Goal: Communication & Community: Answer question/provide support

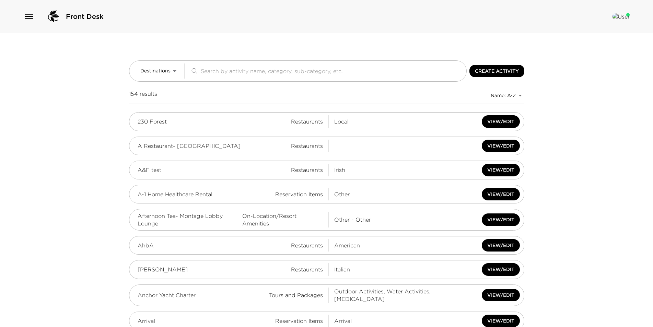
click at [31, 15] on icon "button" at bounding box center [28, 16] width 11 height 11
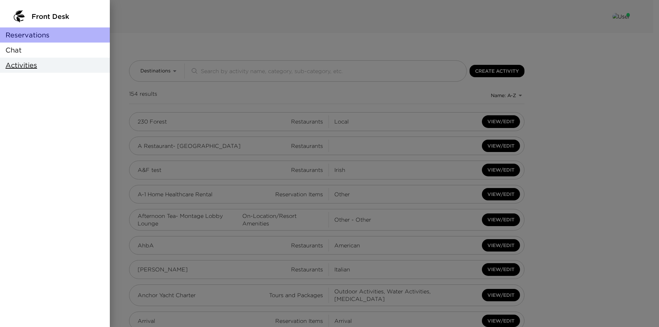
click at [35, 36] on span "Reservations" at bounding box center [27, 35] width 44 height 10
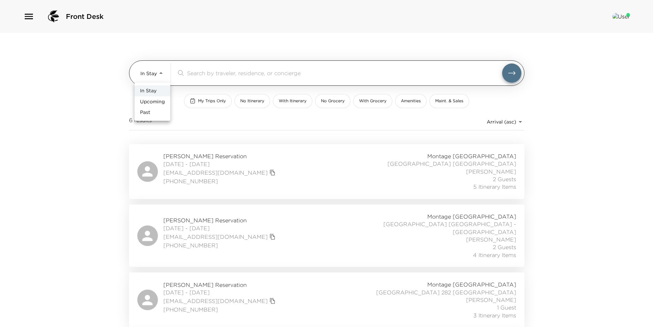
click at [141, 72] on body "Front Desk In Stay In-Stay ​ My Trips Only No Itinerary With Itinerary No Groce…" at bounding box center [329, 163] width 659 height 327
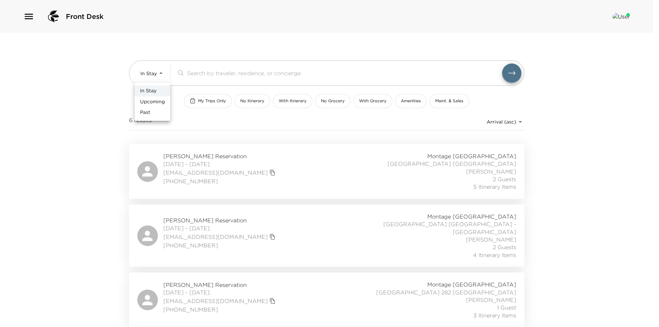
click at [165, 100] on li "Upcoming" at bounding box center [153, 101] width 36 height 11
type input "Upcoming"
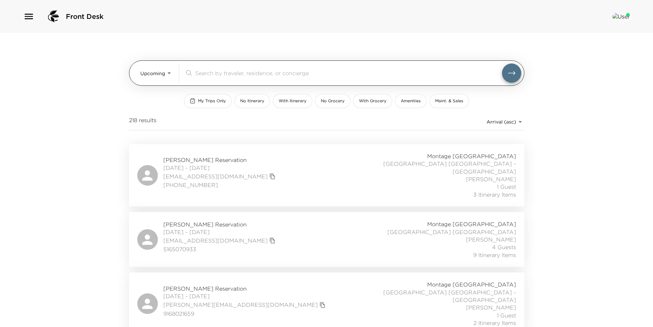
click at [238, 73] on input "search" at bounding box center [348, 73] width 307 height 8
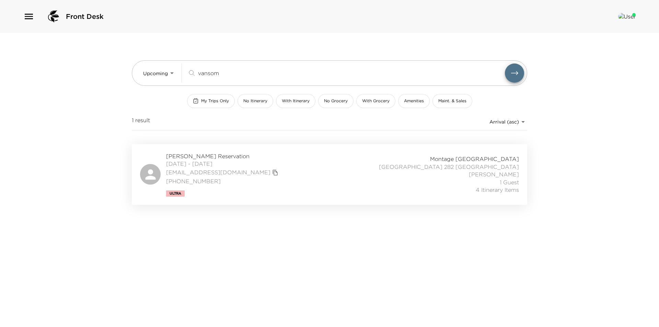
click at [323, 189] on div "Oriana VanSomeren Reservation 10/08/2025 - 10/12/2025 olvansomeren@gmail.com 31…" at bounding box center [329, 174] width 379 height 44
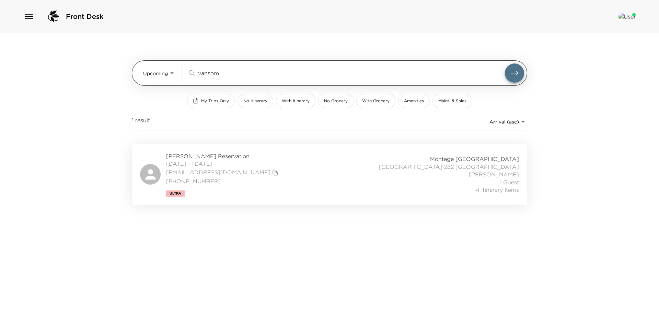
click at [241, 74] on input "vansom" at bounding box center [351, 73] width 307 height 8
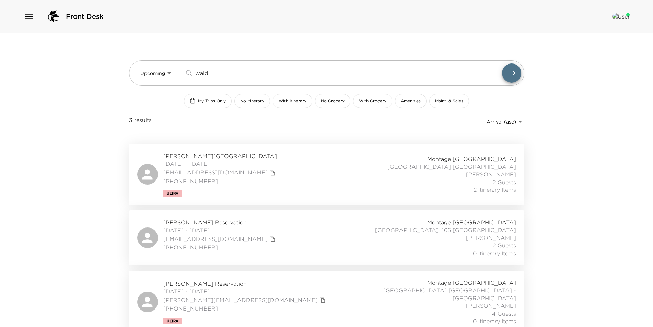
click at [257, 159] on div "Shea Waldron Reservation 10/15/2025 - 10/19/2025 swaldron@waldronwm.com 412-221…" at bounding box center [326, 174] width 379 height 44
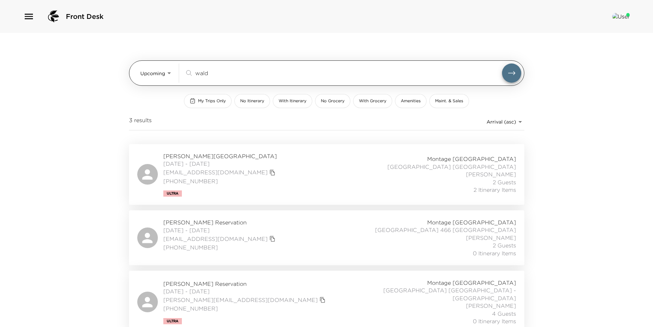
click at [214, 78] on div "wald ​" at bounding box center [353, 72] width 337 height 19
click at [216, 73] on input "wald" at bounding box center [348, 73] width 307 height 8
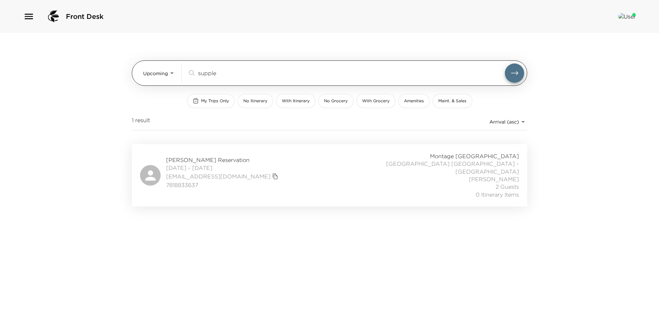
type input "supple"
click at [505, 63] on button "submit" at bounding box center [514, 72] width 19 height 19
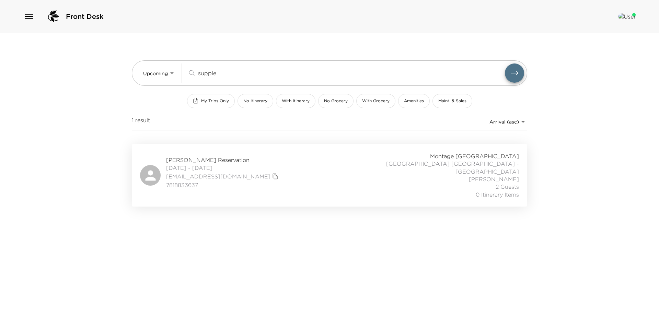
click at [249, 174] on div "Mary Supple Reservation 11/05/2025 - 11/07/2025 supple6@comcast.net 7818833637 …" at bounding box center [329, 175] width 379 height 46
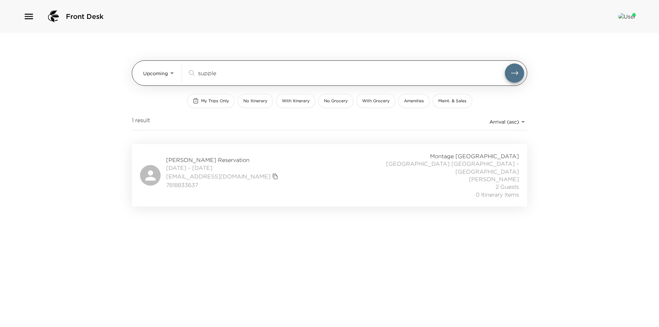
click at [224, 74] on input "supple" at bounding box center [351, 73] width 307 height 8
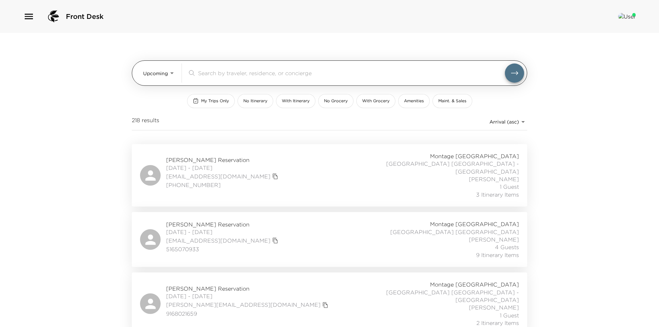
click at [169, 73] on body "Front Desk Upcoming Upcoming ​ My Trips Only No Itinerary With Itinerary No Gro…" at bounding box center [329, 163] width 659 height 327
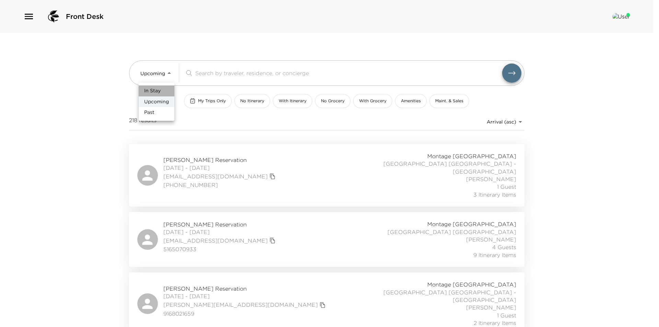
click at [163, 90] on li "In Stay" at bounding box center [157, 90] width 36 height 11
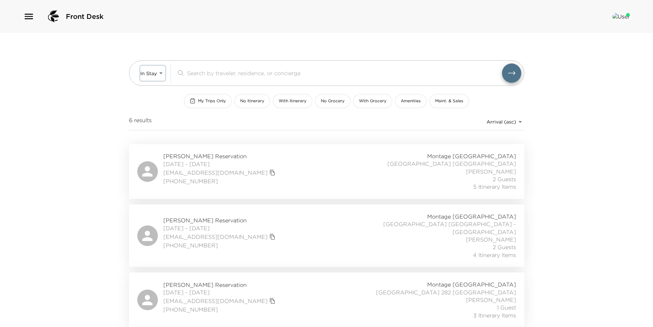
scroll to position [186, 0]
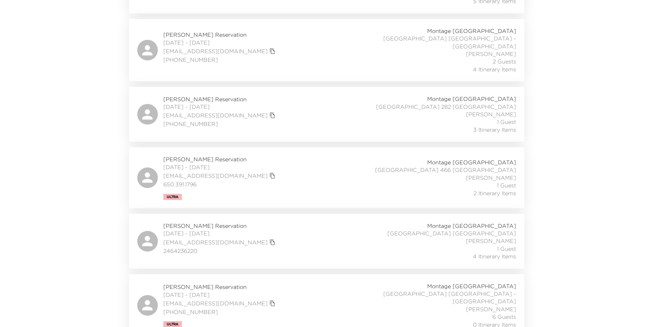
click at [260, 236] on div "Rahim Thobani Reservation 10/02/2025 - 10/05/2025 rthobani@gmail.com 2464236220…" at bounding box center [326, 241] width 379 height 38
click at [262, 298] on div "Tracy Crum Reservation 10/02/2025 - 10/03/2025 tracy_crum@yahoo.com (502) 821-6…" at bounding box center [326, 305] width 379 height 46
click at [271, 172] on div "Phil Saglimbeni Reservation 10/02/2025 - 10/05/2025 psaglimbeni@ipausa.com 650.…" at bounding box center [326, 177] width 379 height 44
click at [266, 168] on div "Phil Saglimbeni Reservation 10/02/2025 - 10/05/2025 psaglimbeni@ipausa.com 650.…" at bounding box center [326, 177] width 379 height 44
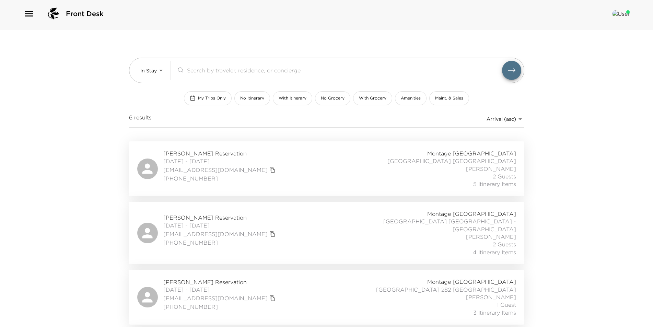
scroll to position [0, 0]
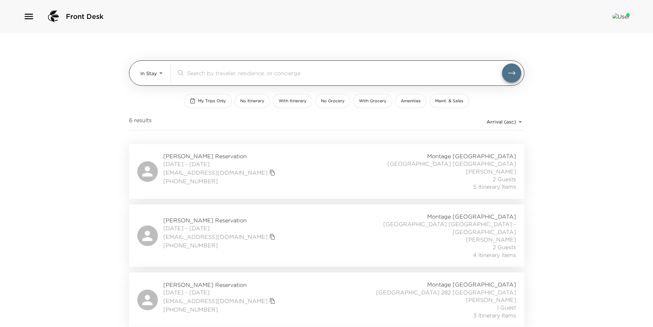
click at [147, 78] on body "Front Desk In Stay In-Stay ​ My Trips Only No Itinerary With Itinerary No Groce…" at bounding box center [326, 163] width 653 height 327
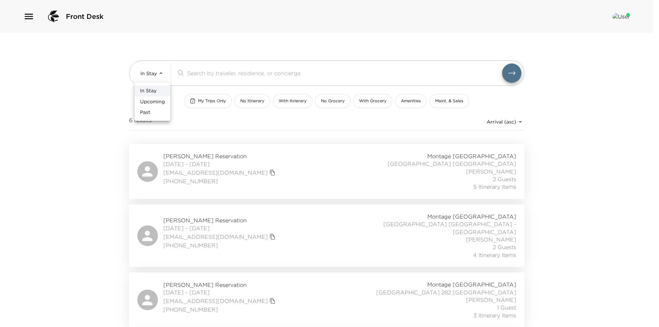
click at [153, 102] on span "Upcoming" at bounding box center [152, 102] width 25 height 7
type input "Upcoming"
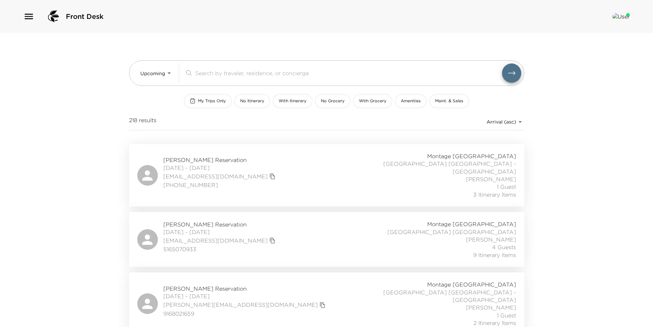
click at [228, 75] on input "search" at bounding box center [348, 73] width 307 height 8
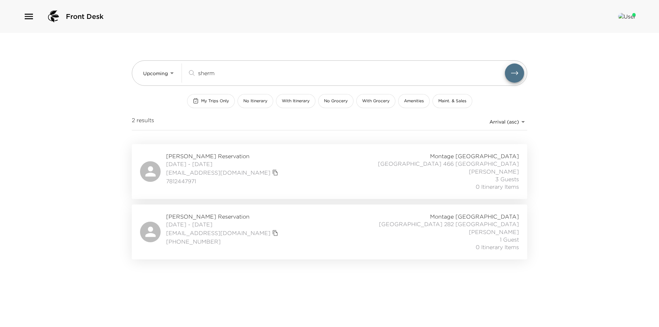
type input "sherm"
click at [290, 167] on div "Irene Sherman Reservation 10/22/2025 - 10/25/2025 irene1182@gmail.com 781244797…" at bounding box center [329, 171] width 379 height 38
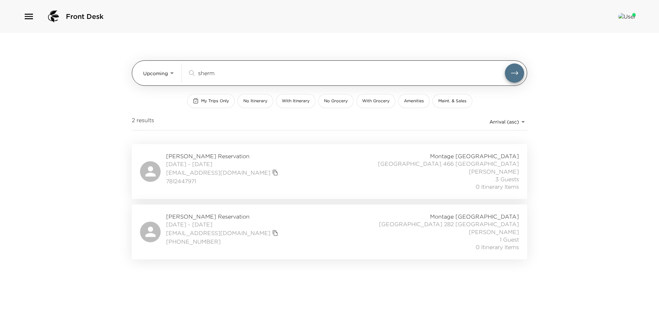
click at [406, 68] on div "sherm ​" at bounding box center [355, 72] width 337 height 19
click at [355, 76] on input "sherm" at bounding box center [351, 73] width 307 height 8
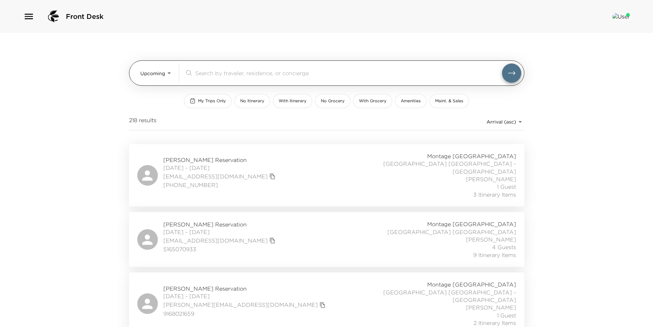
click at [156, 74] on body "Front Desk Upcoming Upcoming ​ My Trips Only No Itinerary With Itinerary No Gro…" at bounding box center [326, 163] width 653 height 327
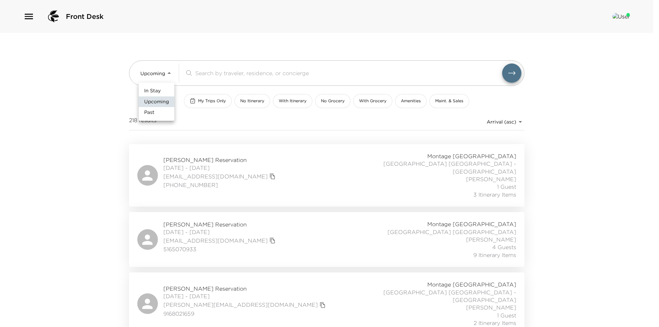
click at [160, 91] on span "In Stay" at bounding box center [152, 91] width 16 height 7
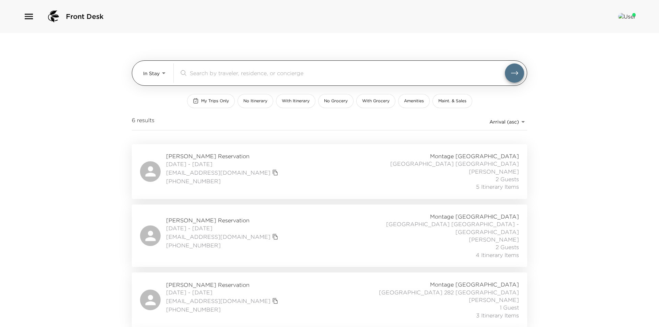
click at [152, 76] on body "Front Desk In Stay In-Stay ​ My Trips Only No Itinerary With Itinerary No Groce…" at bounding box center [329, 163] width 659 height 327
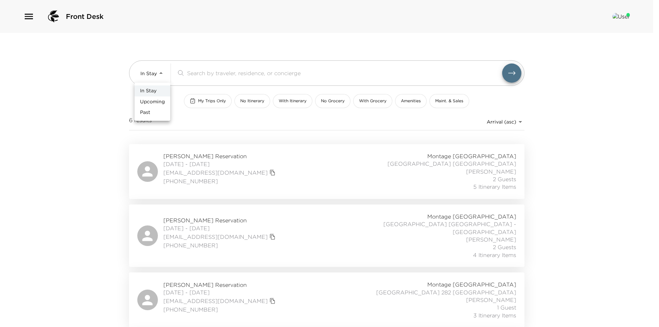
click at [157, 103] on span "Upcoming" at bounding box center [152, 102] width 25 height 7
type input "Upcoming"
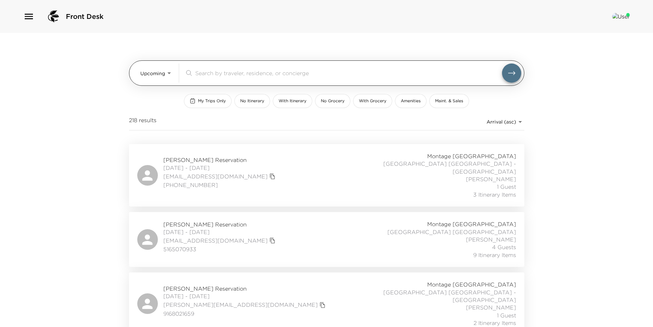
click at [222, 71] on input "search" at bounding box center [348, 73] width 307 height 8
type input "meyer"
click at [502, 63] on button "submit" at bounding box center [511, 72] width 19 height 19
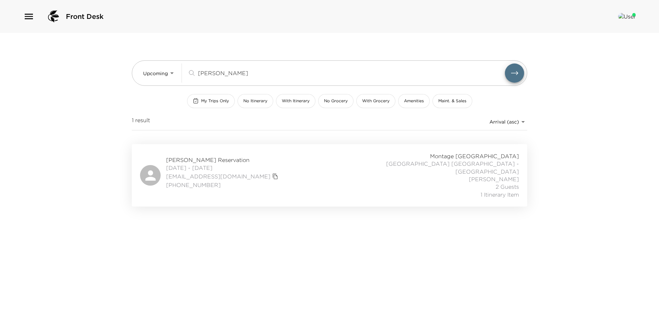
click at [306, 184] on div "Stephanie Meyer Reservation 12/03/2025 - 12/07/2025 stephaniemeyer27@yahoo.com …" at bounding box center [329, 175] width 379 height 46
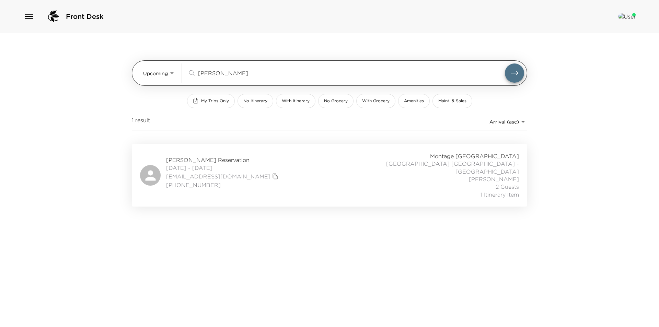
click at [222, 74] on input "meyer" at bounding box center [351, 73] width 307 height 8
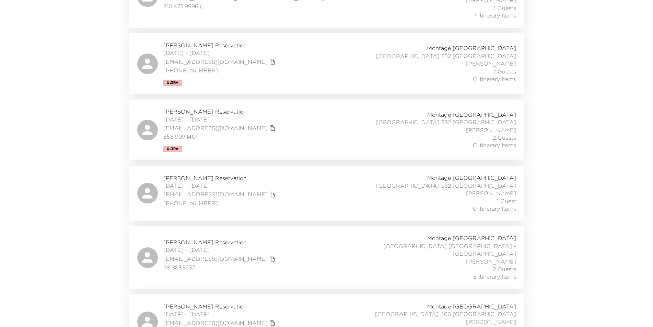
scroll to position [2896, 0]
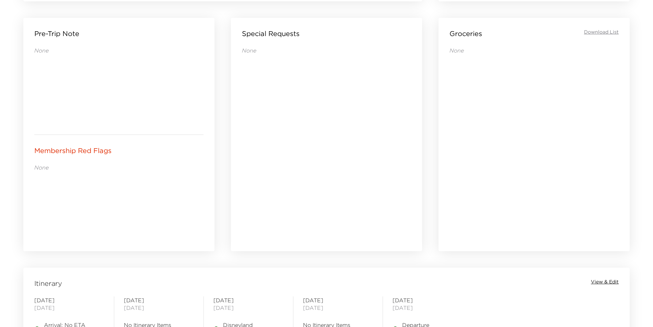
scroll to position [446, 0]
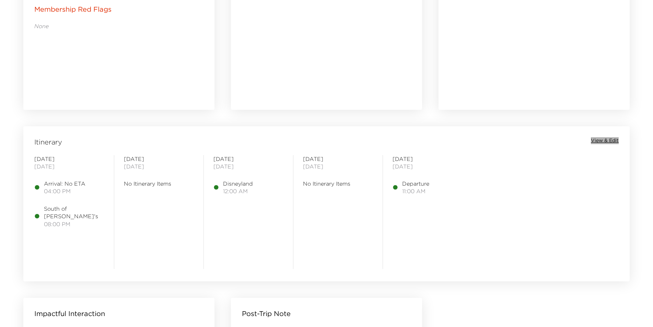
click at [610, 139] on span "View & Edit" at bounding box center [605, 140] width 28 height 7
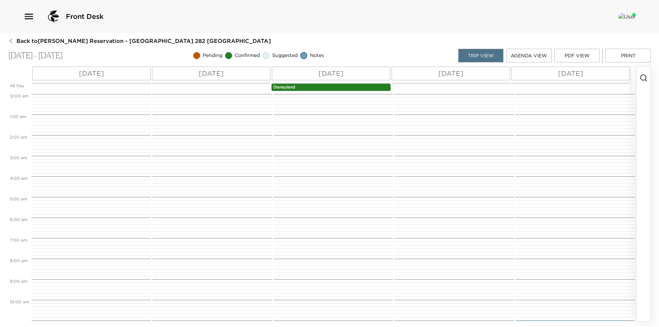
scroll to position [262, 0]
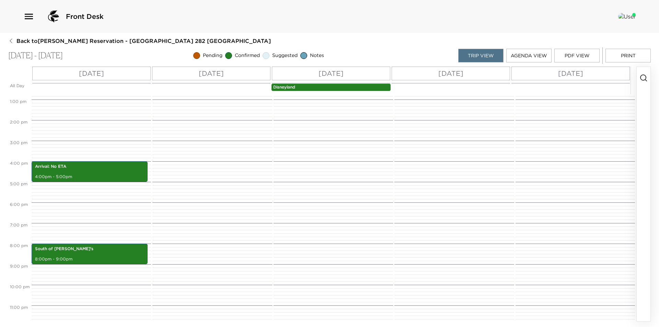
click at [642, 81] on icon "button" at bounding box center [643, 78] width 8 height 8
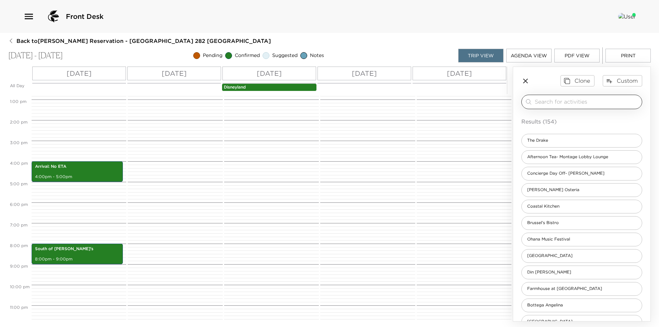
click at [590, 106] on div "​" at bounding box center [581, 102] width 121 height 14
click at [588, 104] on input "search" at bounding box center [587, 102] width 104 height 8
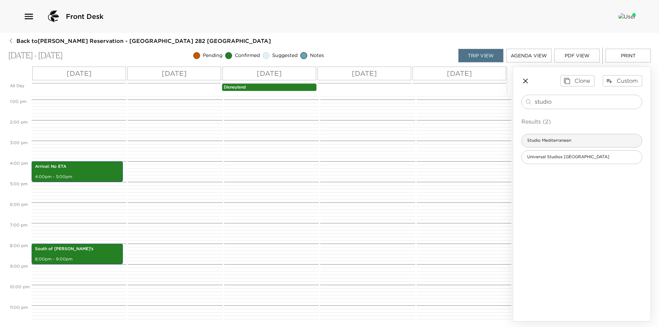
type input "studio"
click at [596, 141] on div "Studio Mediterranean" at bounding box center [581, 141] width 121 height 14
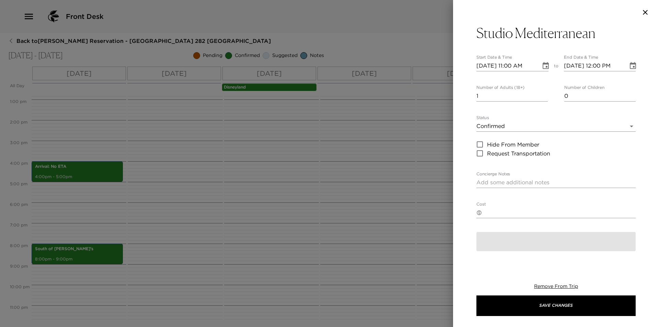
type textarea "Your dining reservation at Studio Mediterranean is confirmed. Studio Mediterran…"
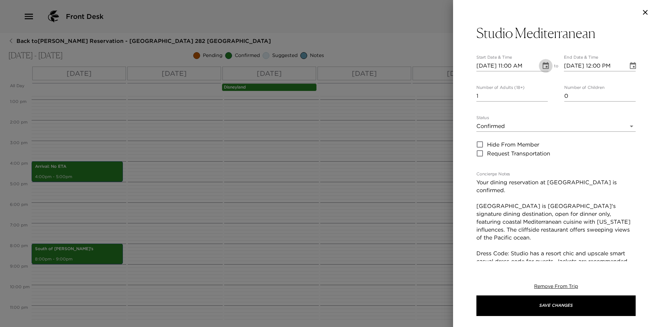
click at [542, 66] on icon "Choose date, selected date is Oct 8, 2025" at bounding box center [546, 66] width 8 height 8
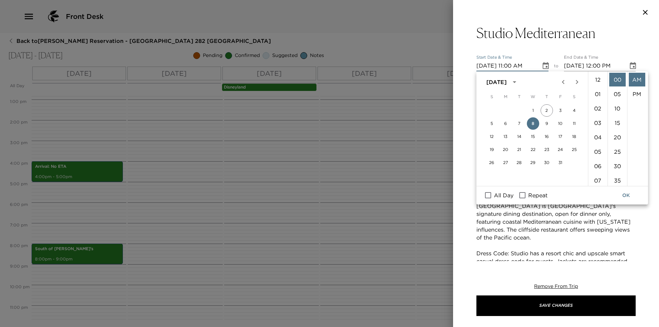
scroll to position [159, 0]
click at [575, 120] on button "11" at bounding box center [574, 123] width 12 height 12
type input "10/11/2025 11:00 AM"
type input "10/11/2025 12:00 PM"
click at [596, 136] on li "08" at bounding box center [598, 139] width 16 height 14
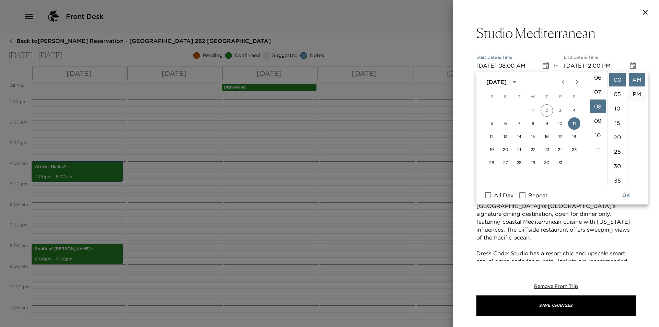
scroll to position [115, 0]
click at [633, 92] on li "PM" at bounding box center [637, 94] width 16 height 14
type input "10/11/2025 08:00 PM"
type input "10/11/2025 09:00 PM"
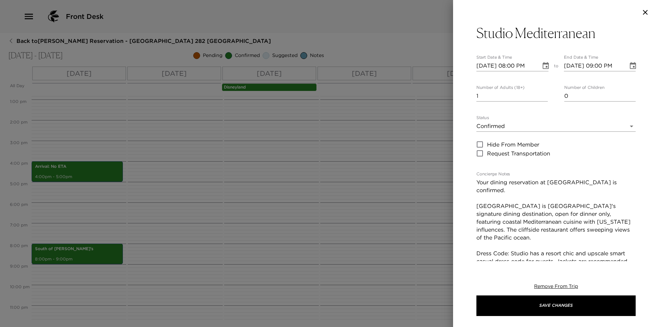
scroll to position [14, 0]
click at [544, 93] on input "2" at bounding box center [511, 96] width 71 height 11
type input "3"
click at [544, 93] on input "3" at bounding box center [511, 96] width 71 height 11
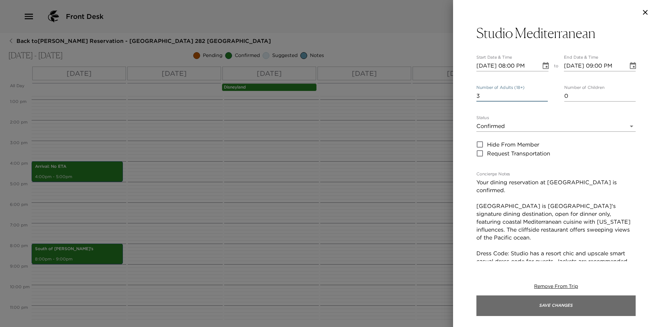
click at [562, 311] on button "Save Changes" at bounding box center [555, 306] width 159 height 21
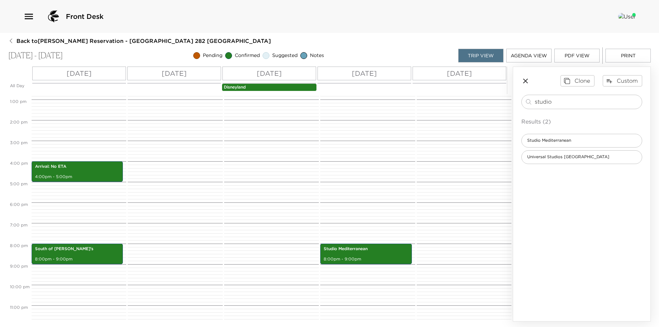
click at [625, 54] on button "Print" at bounding box center [627, 56] width 45 height 14
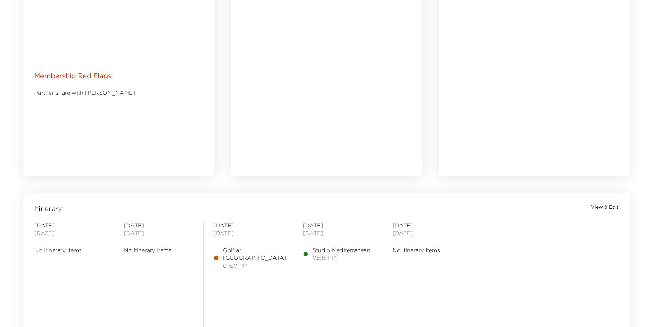
scroll to position [515, 0]
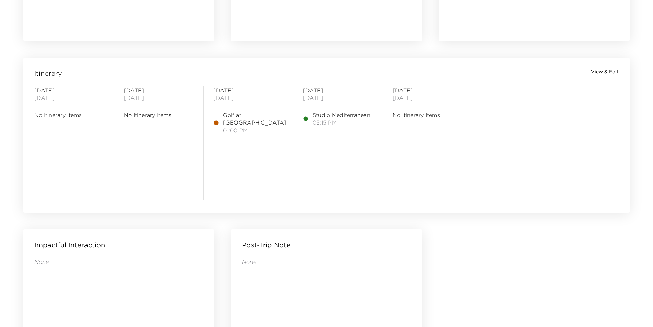
click at [602, 70] on span "View & Edit" at bounding box center [605, 72] width 28 height 7
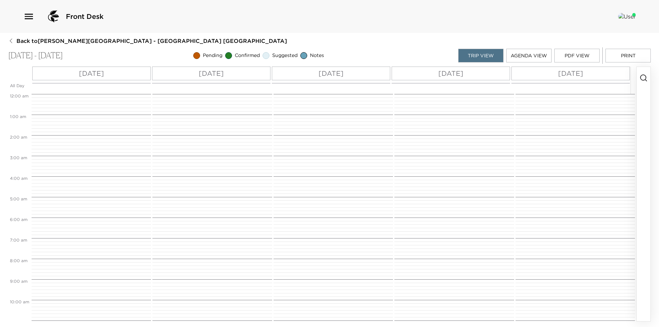
scroll to position [262, 0]
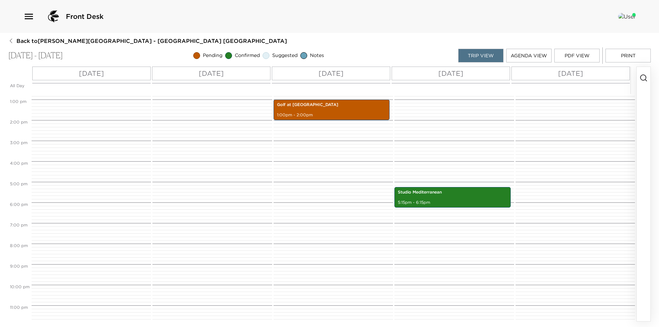
click at [642, 87] on button "button" at bounding box center [644, 194] width 14 height 254
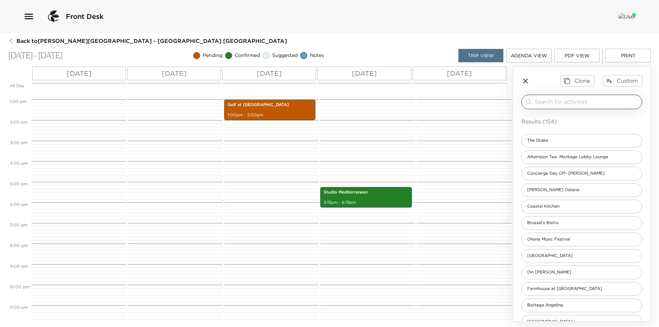
click at [623, 102] on input "search" at bounding box center [587, 102] width 104 height 8
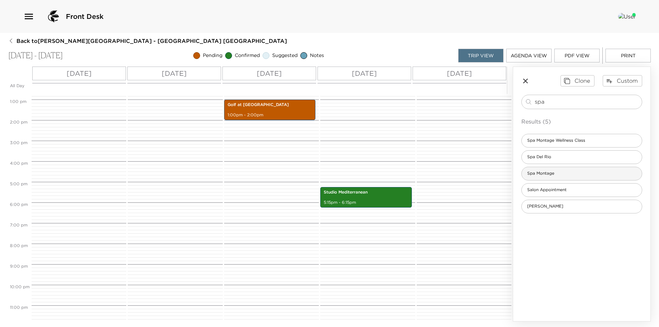
type input "spa"
click at [568, 172] on div "Spa Montage" at bounding box center [581, 174] width 121 height 14
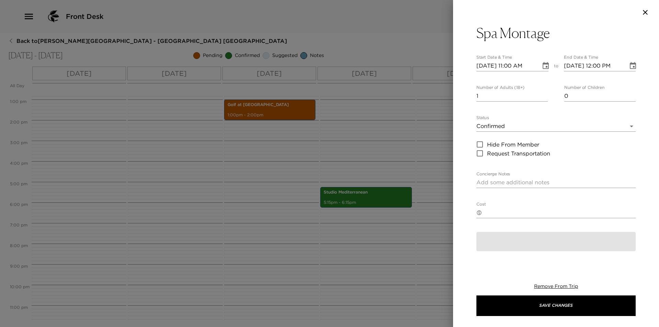
type textarea "(Name's) (enter treatment) is confirmed at Spa Montage. Please plan on arriving…"
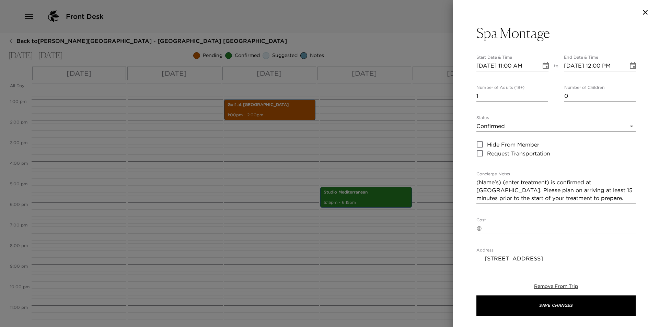
click at [543, 63] on icon "Choose date, selected date is Oct 15, 2025" at bounding box center [546, 65] width 6 height 7
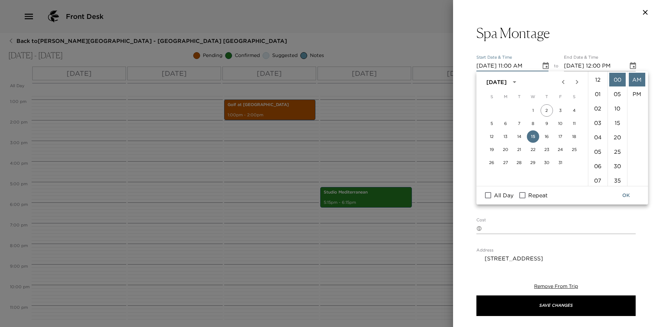
scroll to position [159, 0]
click at [548, 137] on button "16" at bounding box center [547, 136] width 12 height 12
type input "10/16/2025 11:00 AM"
type input "10/16/2025 12:00 PM"
click at [595, 132] on li "10" at bounding box center [598, 134] width 16 height 14
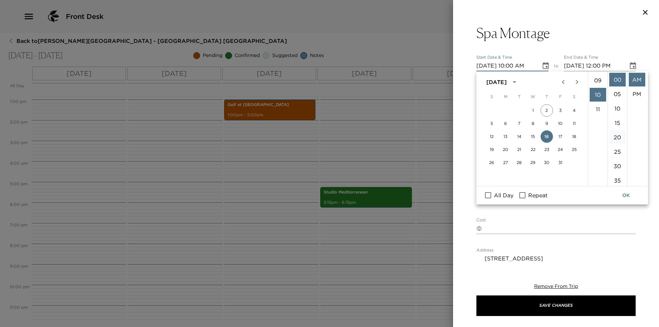
scroll to position [144, 0]
click at [613, 163] on li "30" at bounding box center [617, 166] width 16 height 14
type input "10/16/2025 10:30 AM"
click at [624, 192] on button "OK" at bounding box center [626, 195] width 22 height 13
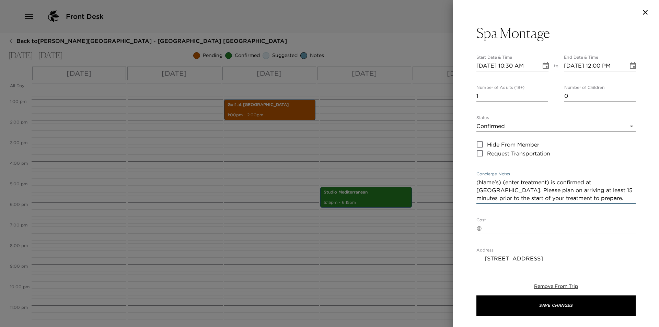
drag, startPoint x: 476, startPoint y: 181, endPoint x: 552, endPoint y: 182, distance: 75.5
click at [552, 182] on textarea "(Name's) (enter treatment) is confirmed at Spa Montage. Please plan on arriving…" at bounding box center [555, 190] width 159 height 24
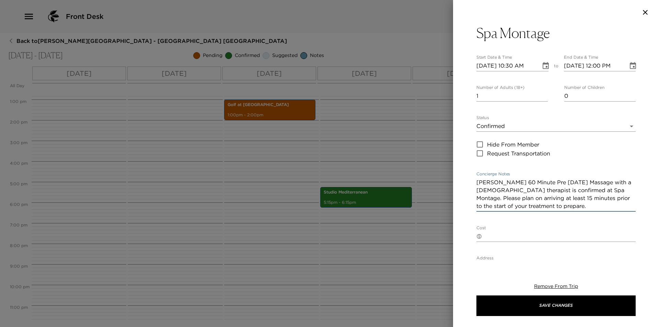
click at [584, 184] on textarea "Mrs. Gabriella Waldron's 60 Minute Pre Natal Massage with a female therapist is…" at bounding box center [555, 194] width 159 height 32
type textarea "Mrs. Gabriella Waldron's 60 Minute Prenatal Massage with a female therapist is …"
click at [547, 255] on div "Spa Montage Start Date & Time 10/16/2025 10:30 AM to End Date & Time 10/16/2025…" at bounding box center [555, 248] width 159 height 447
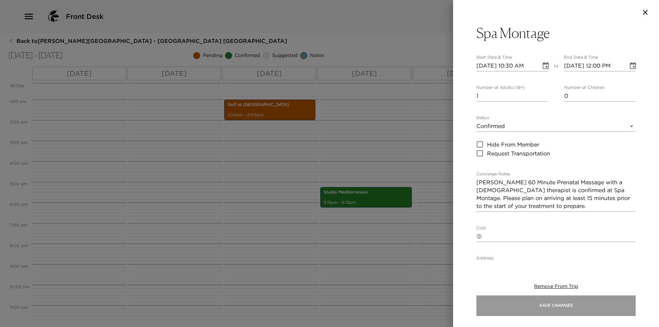
click at [563, 308] on button "Save Changes" at bounding box center [555, 306] width 159 height 21
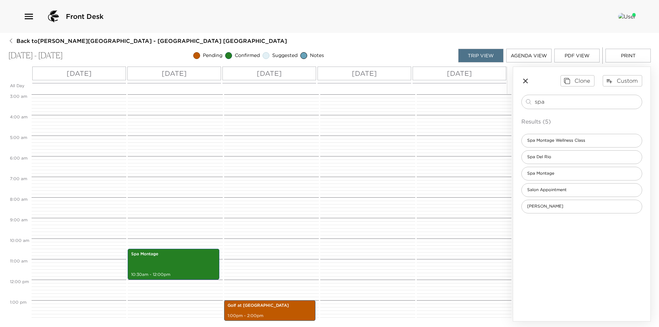
scroll to position [267, 0]
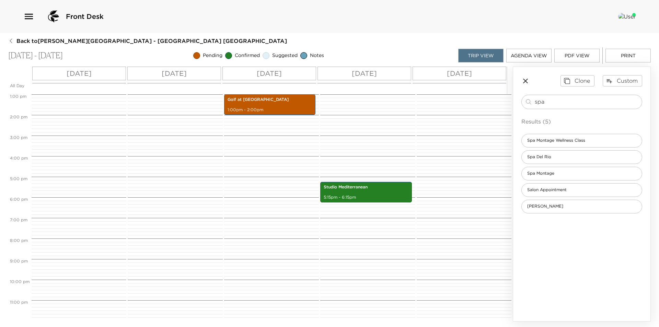
click at [633, 56] on button "Print" at bounding box center [627, 56] width 45 height 14
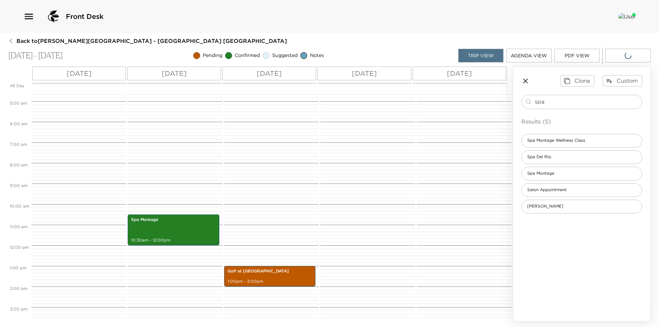
click at [525, 78] on icon "button" at bounding box center [525, 81] width 8 height 8
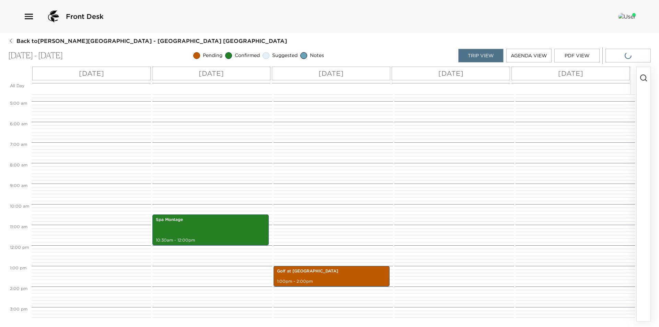
click at [630, 57] on icon "button" at bounding box center [628, 56] width 8 height 8
click at [630, 57] on button "Print" at bounding box center [627, 56] width 45 height 14
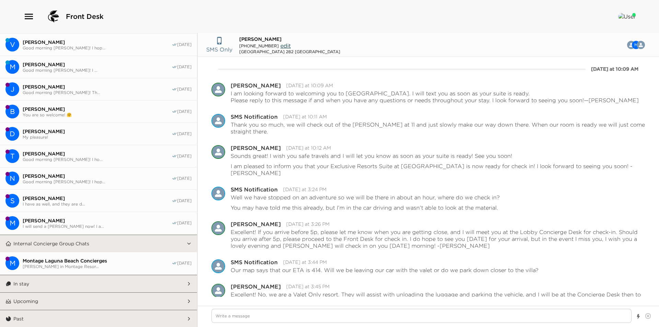
scroll to position [9, 0]
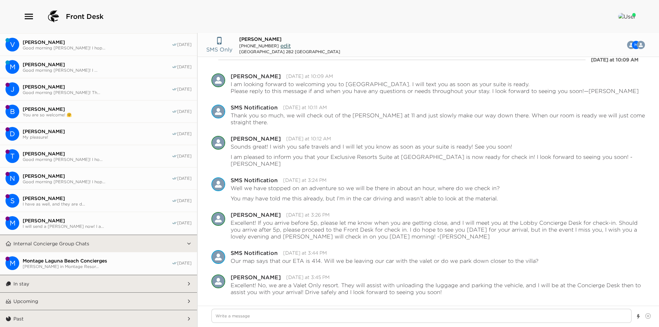
click at [123, 284] on button "In stay" at bounding box center [98, 283] width 175 height 17
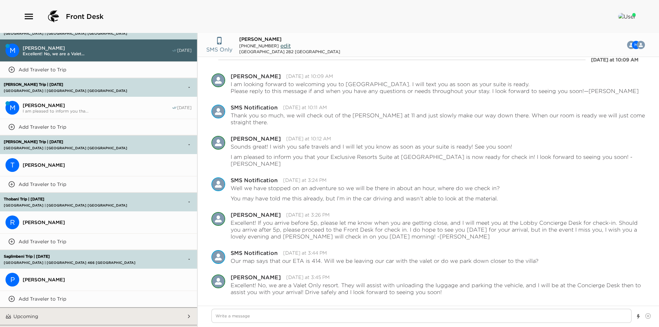
scroll to position [491, 0]
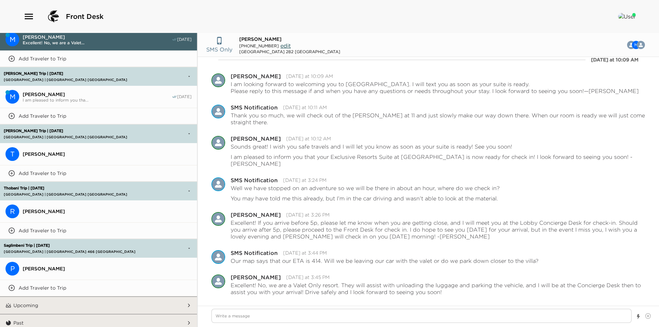
click at [76, 208] on span "[PERSON_NAME]" at bounding box center [107, 211] width 169 height 6
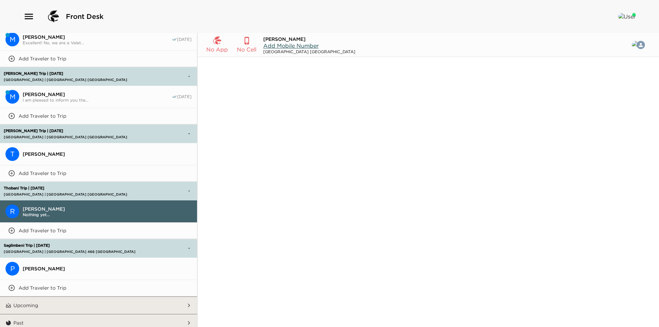
click at [36, 206] on span "[PERSON_NAME]" at bounding box center [107, 209] width 169 height 6
click at [303, 46] on span "Add Mobile Number" at bounding box center [290, 45] width 55 height 7
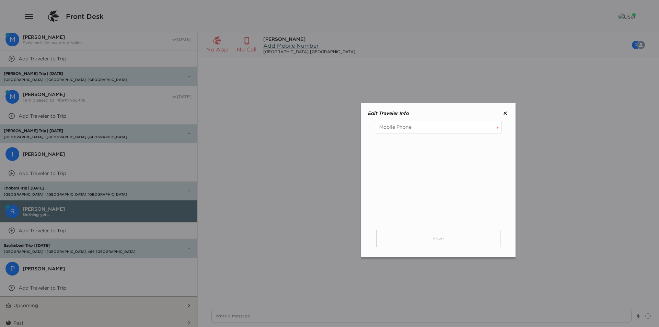
type textarea "x"
click at [450, 126] on input "tel" at bounding box center [438, 127] width 127 height 13
type input "(246) 423-6220"
click at [439, 238] on button "Save" at bounding box center [438, 238] width 124 height 17
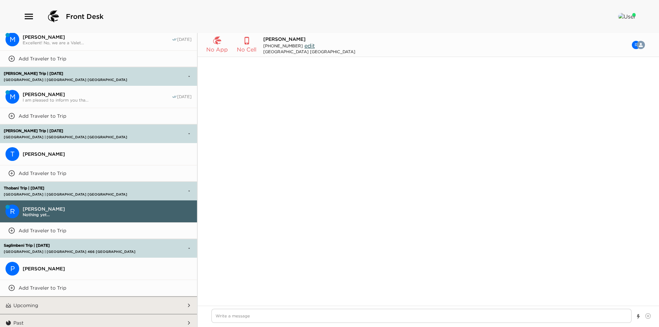
click at [296, 306] on div "No App No Cell Rahim Thobani +12464236220 edit Montage Resort 212 Laguna Beach …" at bounding box center [428, 180] width 461 height 294
click at [294, 317] on textarea "Write a message" at bounding box center [421, 316] width 420 height 14
paste textarea "I am looking forward to welcoming you to Montage Laguna Beach. I will text you …"
type textarea "x"
type textarea "I am looking forward to welcoming you to Montage Laguna Beach. I will text you …"
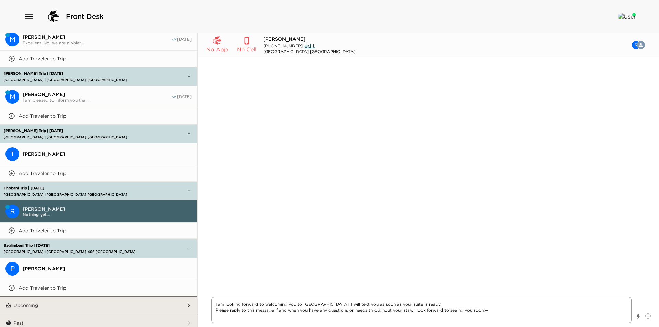
type textarea "x"
type textarea "I am looking forward to welcoming you to Montage Laguna Beach. I will text you …"
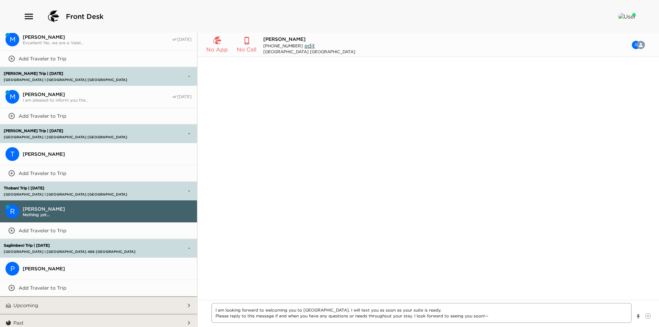
type textarea "x"
type textarea "I am looking forward to welcoming you to Montage Laguna Beach. I will text you …"
type textarea "x"
type textarea "I am looking forward to welcoming you to Montage Laguna Beach. I will text you …"
type textarea "x"
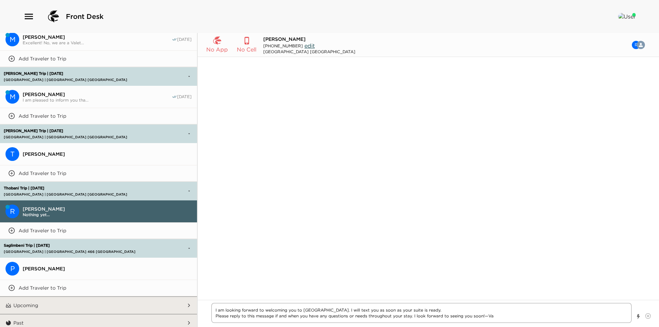
type textarea "I am looking forward to welcoming you to Montage Laguna Beach. I will text you …"
type textarea "x"
type textarea "I am looking forward to welcoming you to Montage Laguna Beach. I will text you …"
type textarea "x"
type textarea "I am looking forward to welcoming you to Montage Laguna Beach. I will text you …"
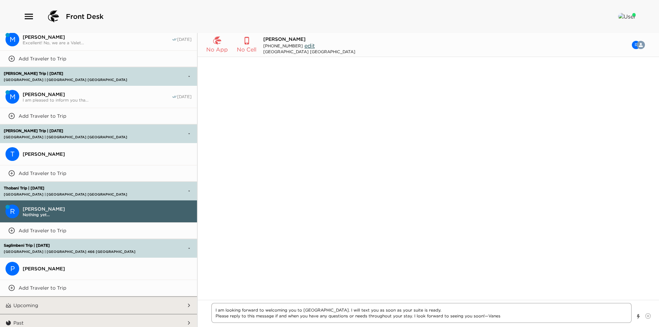
type textarea "x"
type textarea "I am looking forward to welcoming you to Montage Laguna Beach. I will text you …"
type textarea "x"
type textarea "I am looking forward to welcoming you to Montage Laguna Beach. I will text you …"
click at [485, 317] on textarea "I am looking forward to welcoming you to Montage Laguna Beach. I will text you …" at bounding box center [421, 313] width 420 height 20
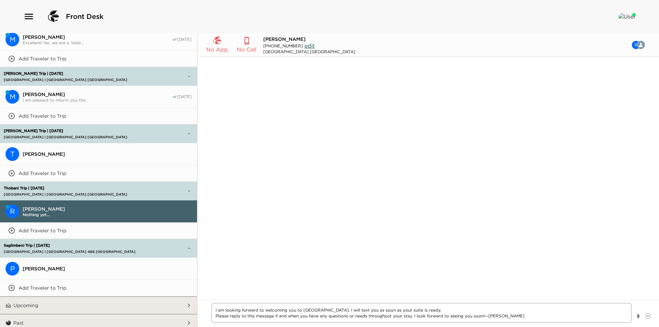
type textarea "x"
type textarea "I am looking forward to welcoming you to Montage Laguna Beach. I will text you …"
click at [215, 312] on textarea "I am looking forward to welcoming you to Montage Laguna Beach. I will text you …" at bounding box center [421, 313] width 420 height 20
type textarea "x"
type textarea "GI am looking forward to welcoming you to Montage Laguna Beach. I will text you…"
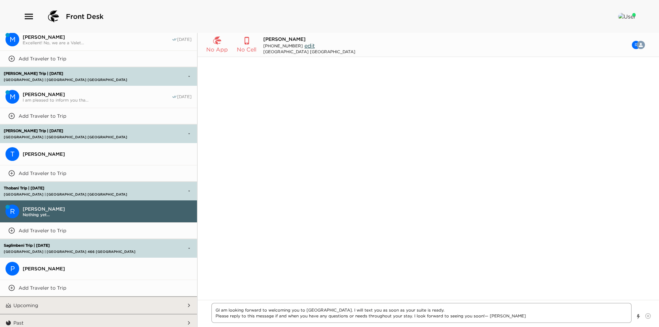
type textarea "x"
type textarea "GoI am looking forward to welcoming you to Montage Laguna Beach. I will text yo…"
type textarea "x"
type textarea "GodI am looking forward to welcoming you to Montage Laguna Beach. I will text y…"
type textarea "x"
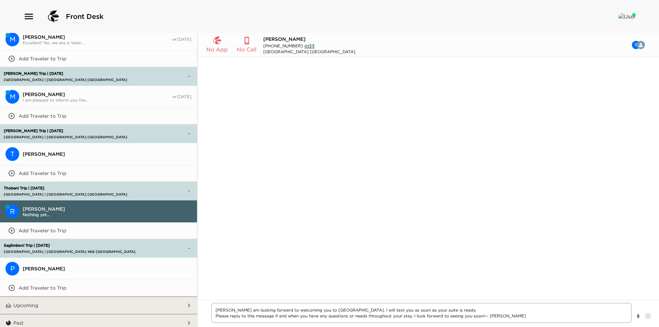
type textarea "God I am looking forward to welcoming you to Montage Laguna Beach. I will text …"
type textarea "x"
type textarea "GodI am looking forward to welcoming you to Montage Laguna Beach. I will text y…"
type textarea "x"
type textarea "GoI am looking forward to welcoming you to Montage Laguna Beach. I will text yo…"
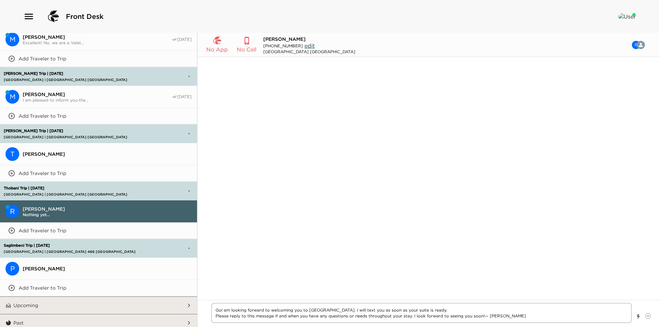
type textarea "x"
type textarea "GooI am looking forward to welcoming you to Montage Laguna Beach. I will text y…"
type textarea "x"
type textarea "GoodI am looking forward to welcoming you to Montage Laguna Beach. I will text …"
type textarea "x"
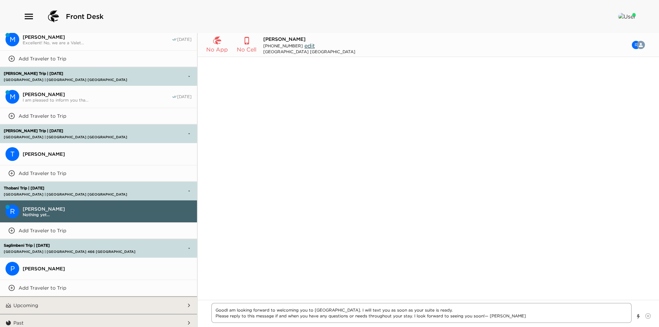
type textarea "Good I am looking forward to welcoming you to Montage Laguna Beach. I will text…"
type textarea "x"
type textarea "Good mI am looking forward to welcoming you to Montage Laguna Beach. I will tex…"
type textarea "x"
type textarea "Good moI am looking forward to welcoming you to Montage Laguna Beach. I will te…"
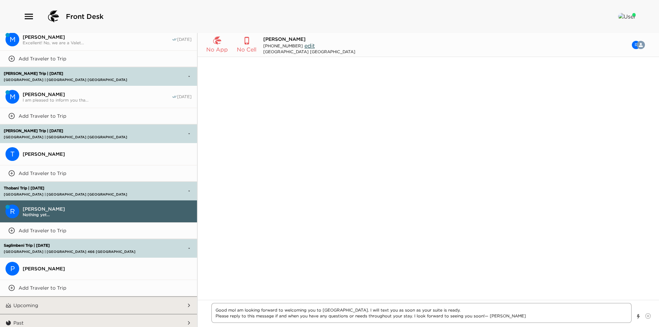
type textarea "x"
type textarea "Good morI am looking forward to welcoming you to Montage Laguna Beach. I will t…"
type textarea "x"
type textarea "Good mornI am looking forward to welcoming you to Montage Laguna Beach. I will …"
type textarea "x"
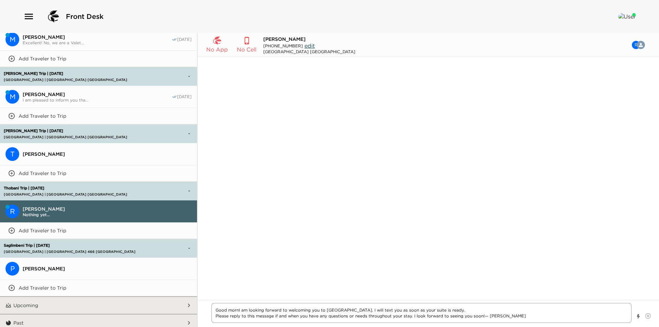
type textarea "Good morniI am looking forward to welcoming you to Montage Laguna Beach. I will…"
type textarea "x"
type textarea "Good morninI am looking forward to welcoming you to Montage Laguna Beach. I wil…"
type textarea "x"
type textarea "Good morningI am looking forward to welcoming you to Montage Laguna Beach. I wi…"
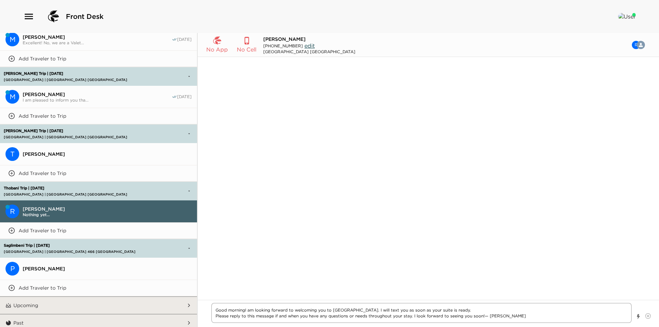
type textarea "x"
type textarea "Good morning I am looking forward to welcoming you to Montage Laguna Beach. I w…"
type textarea "x"
type textarea "Good morning MI am looking forward to welcoming you to Montage Laguna Beach. I …"
type textarea "x"
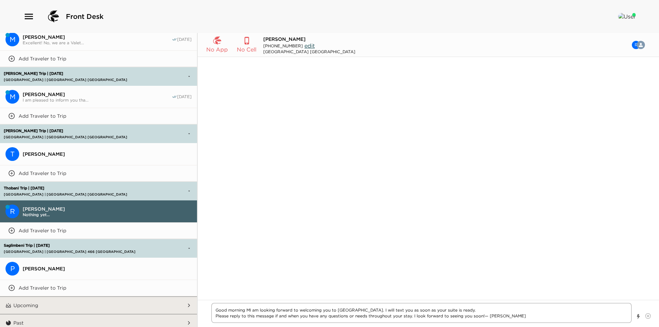
type textarea "Good morning MRI am looking forward to welcoming you to Montage Laguna Beach. I…"
type textarea "x"
type textarea "Good morning MR.I am looking forward to welcoming you to Montage Laguna Beach. …"
type textarea "x"
type textarea "Good morning MR. I am looking forward to welcoming you to Montage Laguna Beach.…"
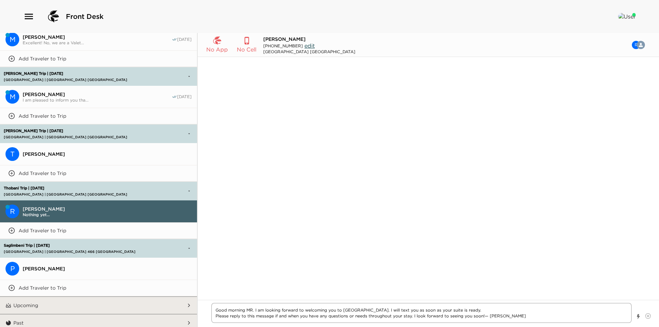
type textarea "x"
type textarea "Good morning MR. TI am looking forward to welcoming you to Montage Laguna Beach…"
type textarea "x"
type textarea "Good morning MR. ThI am looking forward to welcoming you to Montage Laguna Beac…"
type textarea "x"
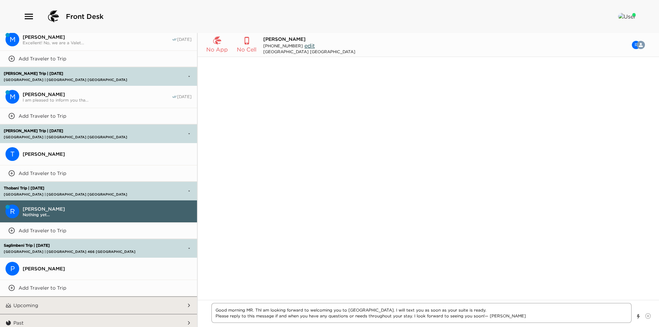
type textarea "Good morning MR. TI am looking forward to welcoming you to Montage Laguna Beach…"
type textarea "x"
type textarea "Good morning MR. I am looking forward to welcoming you to Montage Laguna Beach.…"
type textarea "x"
type textarea "Good morning MR.I am looking forward to welcoming you to Montage Laguna Beach. …"
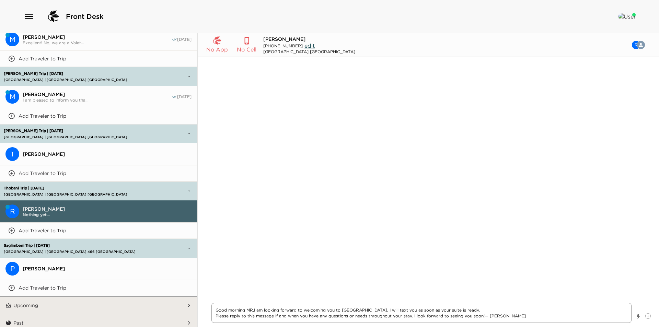
type textarea "x"
type textarea "Good morning MRI am looking forward to welcoming you to Montage Laguna Beach. I…"
type textarea "x"
type textarea "Good morning MI am looking forward to welcoming you to Montage Laguna Beach. I …"
type textarea "x"
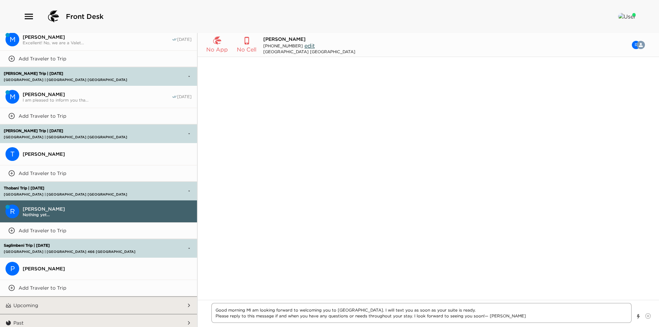
type textarea "Good morning MrI am looking forward to welcoming you to Montage Laguna Beach. I…"
type textarea "x"
type textarea "Good morning Mr.I am looking forward to welcoming you to Montage Laguna Beach. …"
type textarea "x"
type textarea "Good morning Mr. I am looking forward to welcoming you to Montage Laguna Beach.…"
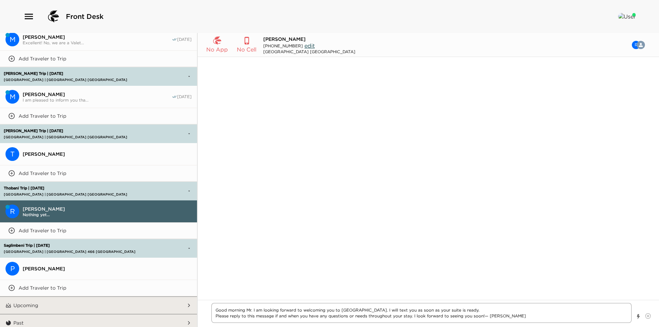
type textarea "x"
type textarea "Good morning Mr. tI am looking forward to welcoming you to Montage Laguna Beach…"
type textarea "x"
type textarea "Good morning Mr. I am looking forward to welcoming you to Montage Laguna Beach.…"
type textarea "x"
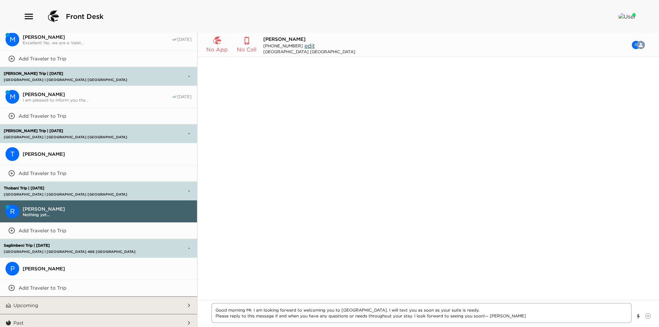
type textarea "Good morning Mr. TI am looking forward to welcoming you to Montage Laguna Beach…"
type textarea "x"
type textarea "Good morning Mr. ThI am looking forward to welcoming you to Montage Laguna Beac…"
type textarea "x"
type textarea "Good morning Mr. ThoI am looking forward to welcoming you to Montage Laguna Bea…"
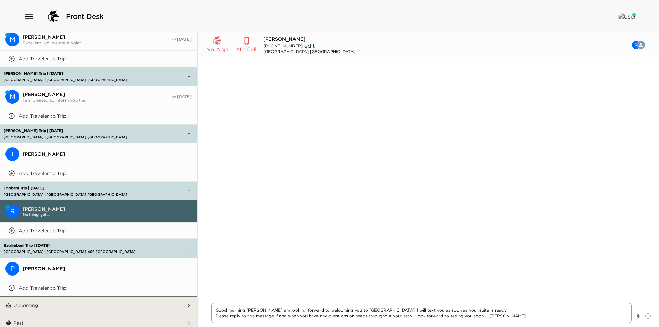
type textarea "x"
type textarea "Good morning Mr. ThobI am looking forward to welcoming you to Montage Laguna Be…"
type textarea "x"
type textarea "Good morning Mr. ThobaI am looking forward to welcoming you to Montage Laguna B…"
type textarea "x"
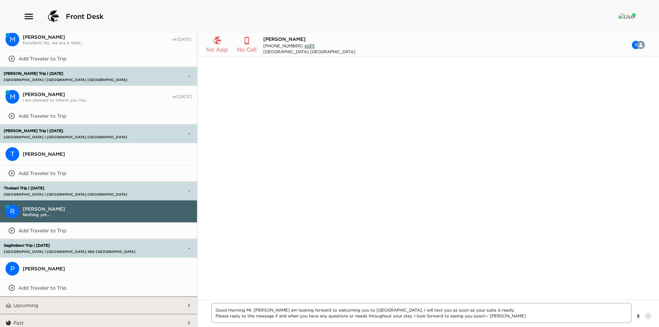
type textarea "Good morning Mr. ThobanI am looking forward to welcoming you to Montage Laguna …"
type textarea "x"
type textarea "Good morning Mr. ThobaniI am looking forward to welcoming you to Montage Laguna…"
type textarea "x"
type textarea "Good morning Mr. Thobani.I am looking forward to welcoming you to Montage Lagun…"
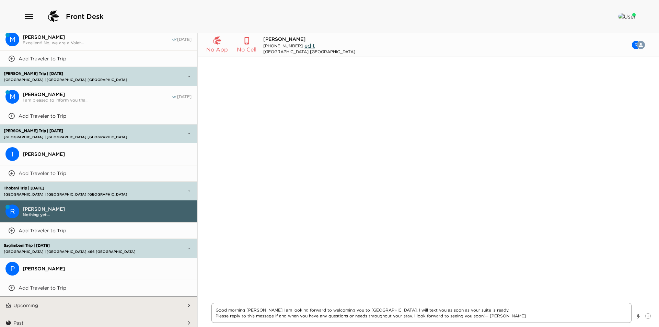
type textarea "x"
type textarea "Good morning Mr. Thobani. I am looking forward to welcoming you to Montage Lagu…"
click at [352, 311] on textarea "Good morning Mr. Thobani. I am looking forward to welcoming you to Montage Lagu…" at bounding box center [421, 313] width 420 height 20
type textarea "x"
type textarea "Good morning Mr. Thobani. I am looking forward to welcoming you to Montage Lagu…"
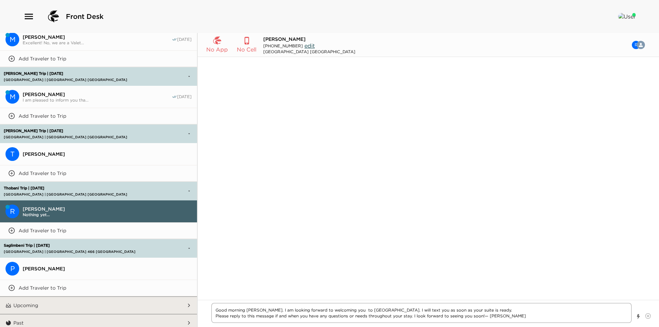
type textarea "x"
type textarea "Good morning Mr. Thobani. I am looking forward to welcoming you b to Montage La…"
type textarea "x"
type textarea "Good morning Mr. Thobani. I am looking forward to welcoming you ba to Montage L…"
type textarea "x"
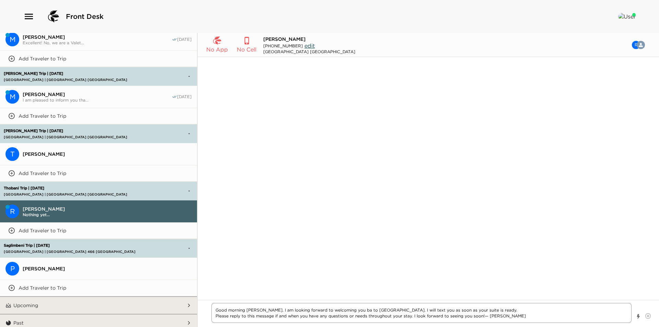
type textarea "Good morning Mr. Thobani. I am looking forward to welcoming you bac to Montage …"
type textarea "x"
type textarea "Good morning Mr. Thobani. I am looking forward to welcoming you back to Montage…"
click at [418, 309] on textarea "Good morning Mr. Thobani. I am looking forward to welcoming you back to Montage…" at bounding box center [421, 313] width 420 height 20
type textarea "x"
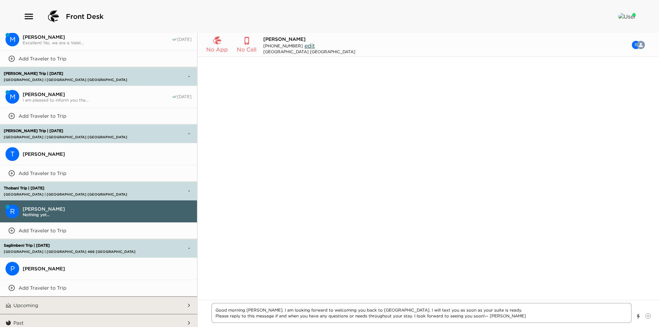
type textarea "Good morning Mr. Thobani. I am looking forward to welcoming you back to Montage…"
type textarea "x"
type textarea "Good morning Mr. Thobani. I am looking forward to welcoming you back to Montage…"
type textarea "x"
type textarea "Good morning Mr. Thobani. I am looking forward to welcoming you back to Montage…"
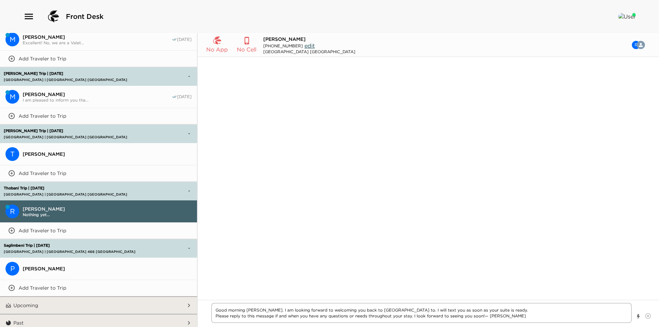
type textarea "x"
type textarea "Good morning Mr. Thobani. I am looking forward to welcoming you back to Montage…"
type textarea "x"
type textarea "Good morning Mr. Thobani. I am looking forward to welcoming you back to Montage…"
type textarea "x"
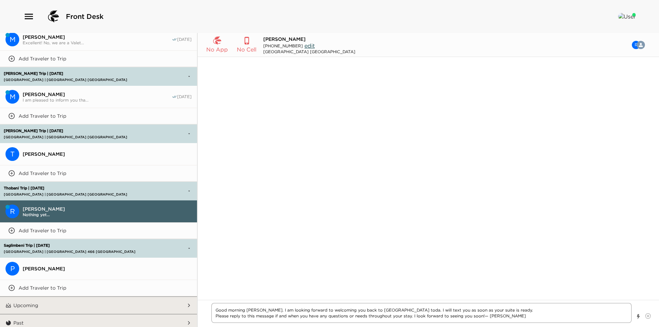
type textarea "Good morning Mr. Thobani. I am looking forward to welcoming you back to Montage…"
type textarea "x"
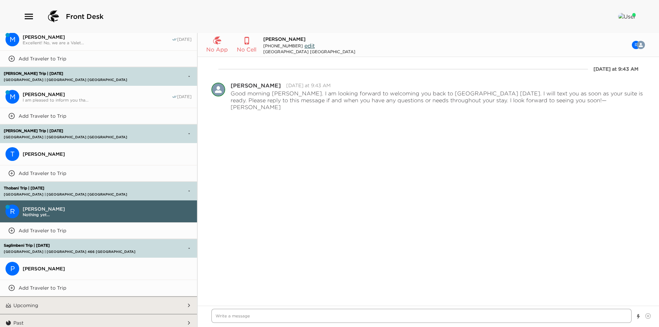
type textarea "x"
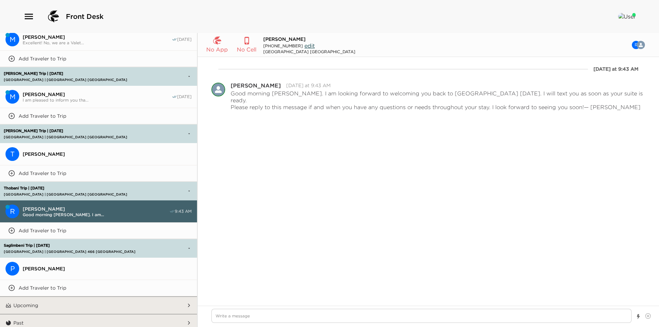
click at [48, 267] on span "[PERSON_NAME]" at bounding box center [107, 269] width 169 height 6
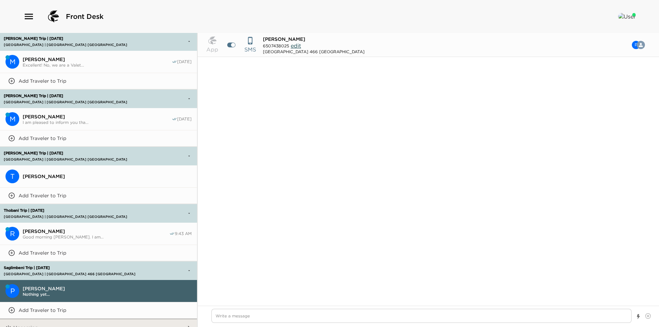
scroll to position [513, 0]
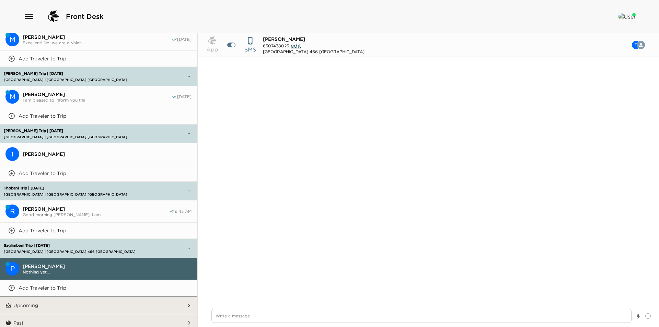
click at [65, 280] on button "Add Traveler to Trip" at bounding box center [98, 288] width 197 height 16
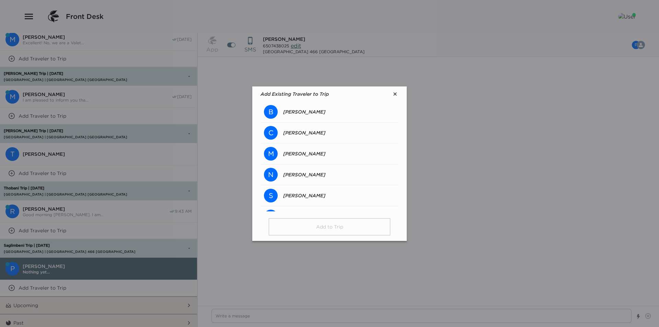
click at [307, 132] on p "[PERSON_NAME]" at bounding box center [304, 133] width 42 height 6
click at [322, 228] on button "Add to Trip" at bounding box center [329, 226] width 121 height 17
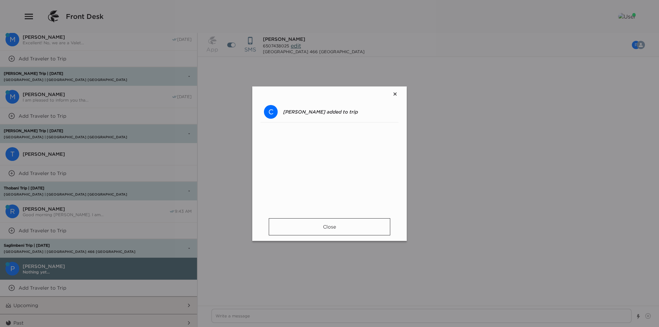
click at [318, 229] on button "Close" at bounding box center [329, 226] width 121 height 17
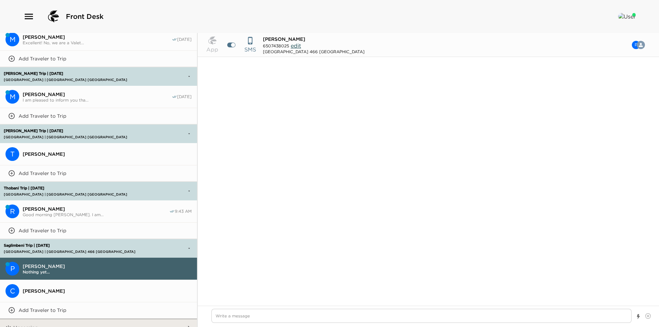
click at [124, 288] on span "[PERSON_NAME]" at bounding box center [107, 291] width 169 height 6
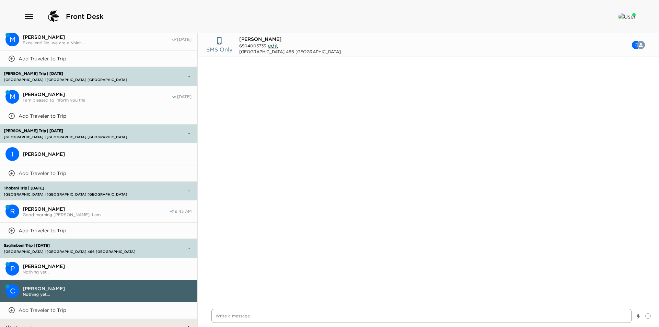
click at [292, 321] on textarea "Write a message" at bounding box center [421, 316] width 420 height 14
paste textarea "I am looking forward to welcoming you to Montage Laguna Beach. I will text you …"
type textarea "x"
type textarea "I am looking forward to welcoming you to Montage Laguna Beach. I will text you …"
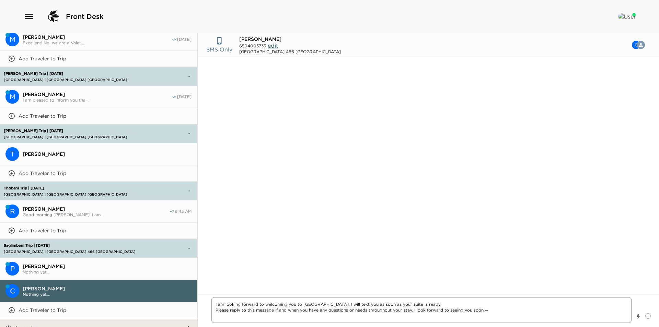
type textarea "x"
type textarea "I am looking forward to welcoming you to Montage Laguna Beach. I will text you …"
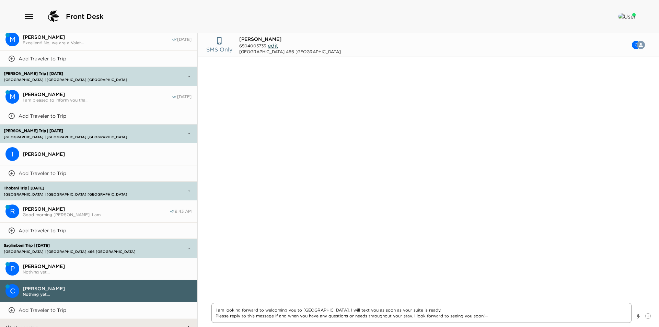
type textarea "x"
type textarea "I am looking forward to welcoming you to Montage Laguna Beach. I will text you …"
type textarea "x"
type textarea "I am looking forward to welcoming you to Montage Laguna Beach. I will text you …"
type textarea "x"
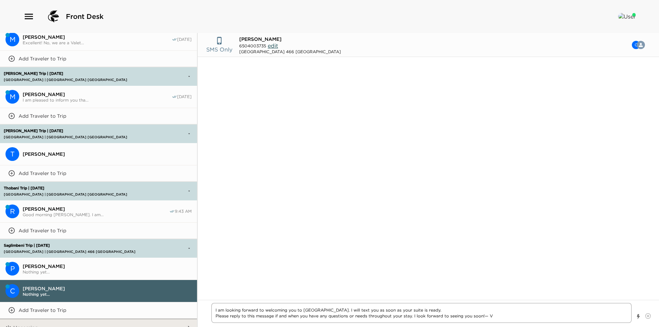
type textarea "I am looking forward to welcoming you to Montage Laguna Beach. I will text you …"
type textarea "x"
type textarea "I am looking forward to welcoming you to Montage Laguna Beach. I will text you …"
type textarea "x"
type textarea "I am looking forward to welcoming you to Montage Laguna Beach. I will text you …"
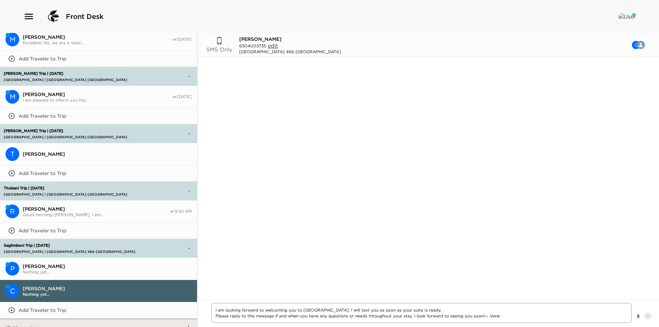
type textarea "x"
type textarea "I am looking forward to welcoming you to Montage Laguna Beach. I will text you …"
type textarea "x"
type textarea "I am looking forward to welcoming you to Montage Laguna Beach. I will text you …"
type textarea "x"
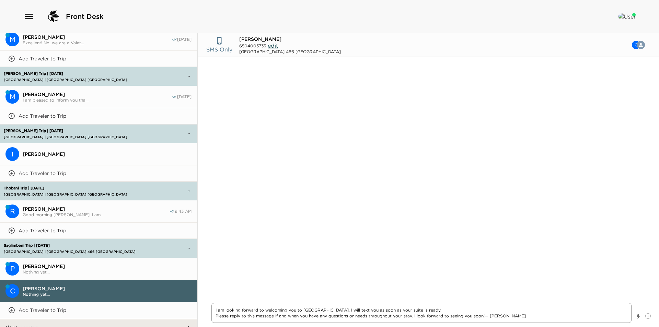
type textarea "I am looking forward to welcoming you to Montage Laguna Beach. I will text you …"
click at [215, 310] on textarea "I am looking forward to welcoming you to Montage Laguna Beach. I will text you …" at bounding box center [421, 313] width 420 height 20
type textarea "x"
type textarea "GI am looking forward to welcoming you to Montage Laguna Beach. I will text you…"
type textarea "x"
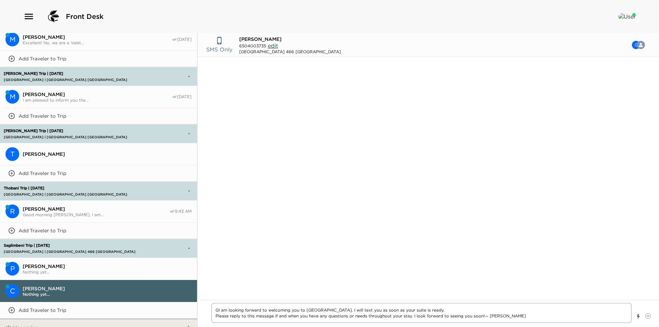
type textarea "GoI am looking forward to welcoming you to Montage Laguna Beach. I will text yo…"
type textarea "x"
type textarea "GooI am looking forward to welcoming you to Montage Laguna Beach. I will text y…"
type textarea "x"
type textarea "GoodI am looking forward to welcoming you to Montage Laguna Beach. I will text …"
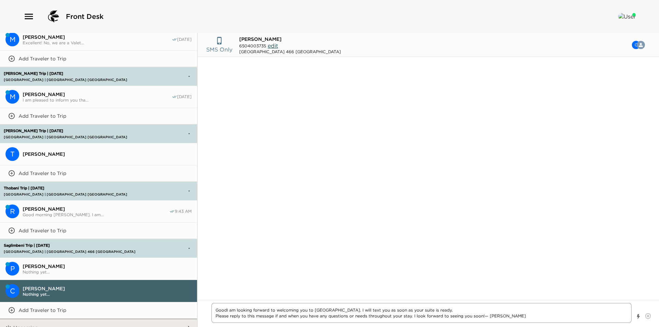
type textarea "x"
type textarea "Good I am looking forward to welcoming you to Montage Laguna Beach. I will text…"
type textarea "x"
type textarea "Good mI am looking forward to welcoming you to Montage Laguna Beach. I will tex…"
type textarea "x"
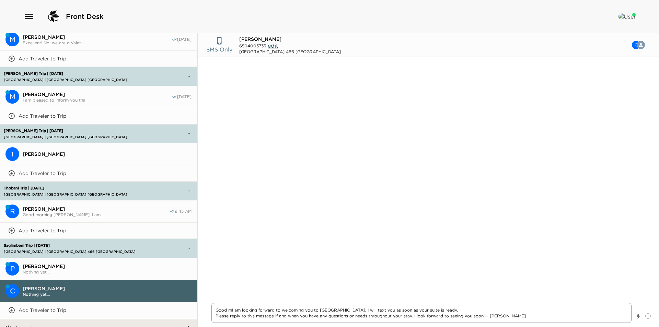
type textarea "Good moI am looking forward to welcoming you to Montage Laguna Beach. I will te…"
type textarea "x"
type textarea "Good morI am looking forward to welcoming you to Montage Laguna Beach. I will t…"
type textarea "x"
type textarea "Good mornI am looking forward to welcoming you to Montage Laguna Beach. I will …"
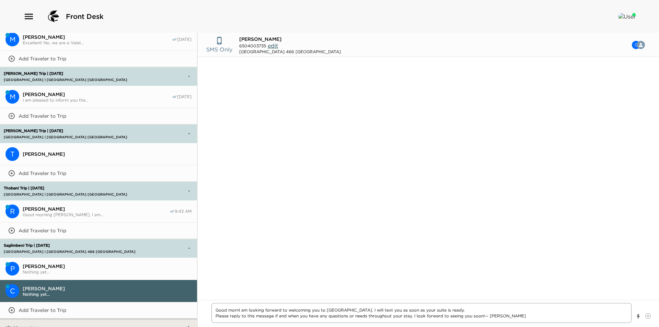
type textarea "x"
type textarea "Good morniI am looking forward to welcoming you to Montage Laguna Beach. I will…"
type textarea "x"
type textarea "Good morninI am looking forward to welcoming you to Montage Laguna Beach. I wil…"
type textarea "x"
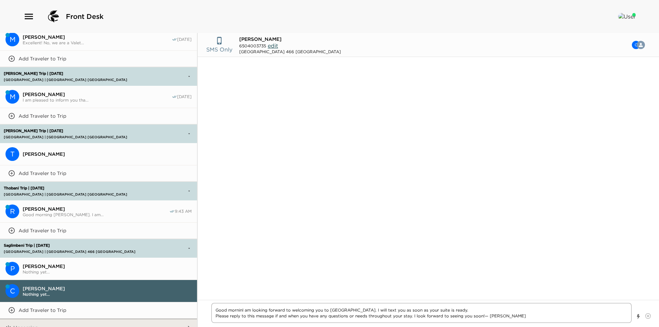
type textarea "Good morningI am looking forward to welcoming you to Montage Laguna Beach. I wi…"
type textarea "x"
type textarea "Good morning I am looking forward to welcoming you to Montage Laguna Beach. I w…"
type textarea "x"
type textarea "Good morning MI am looking forward to welcoming you to Montage Laguna Beach. I …"
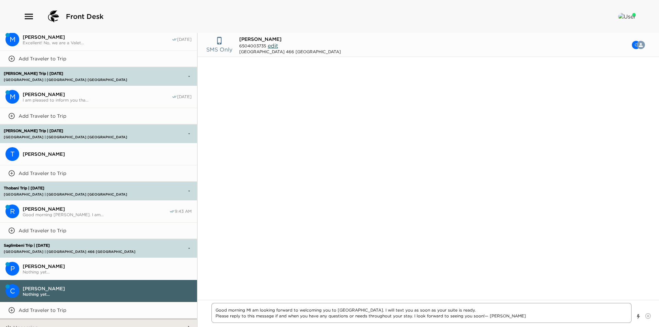
type textarea "x"
type textarea "Good morning MrI am looking forward to welcoming you to Montage Laguna Beach. I…"
type textarea "x"
type textarea "Good morning MrsI am looking forward to welcoming you to Montage Laguna Beach. …"
type textarea "x"
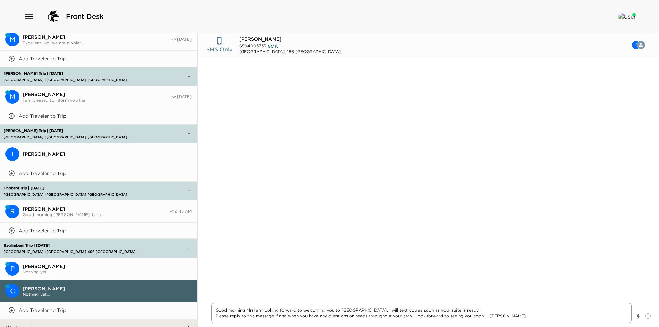
type textarea "Good morning Mrs.I am looking forward to welcoming you to Montage Laguna Beach.…"
type textarea "x"
type textarea "Good morning Mrs. I am looking forward to welcoming you to Montage Laguna Beach…"
type textarea "x"
type textarea "Good morning Mrs. SI am looking forward to welcoming you to Montage Laguna Beac…"
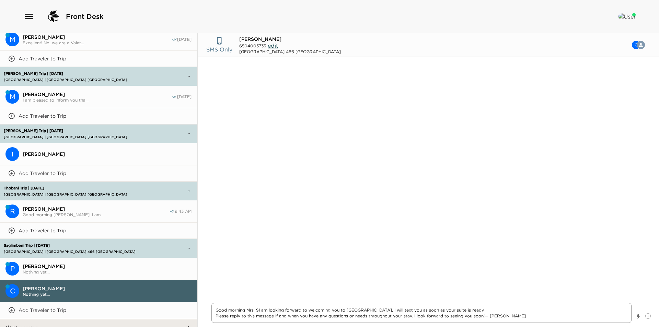
type textarea "x"
type textarea "Good morning Mrs. SaI am looking forward to welcoming you to Montage Laguna Bea…"
type textarea "x"
type textarea "Good morning Mrs. SagI am looking forward to welcoming you to Montage Laguna Be…"
type textarea "x"
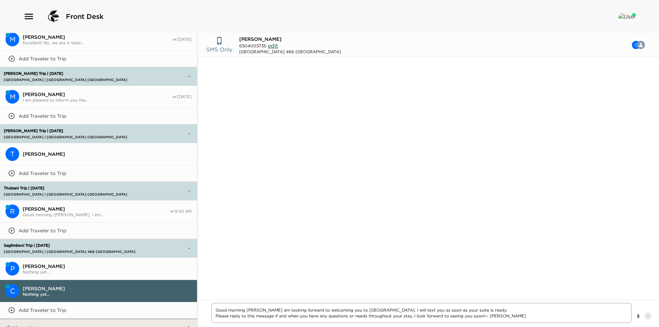
type textarea "Good morning Mrs. SaglI am looking forward to welcoming you to Montage Laguna B…"
type textarea "x"
type textarea "Good morning Mrs. SagliI am looking forward to welcoming you to Montage Laguna …"
type textarea "x"
type textarea "Good morning Mrs. SaglimI am looking forward to welcoming you to Montage Laguna…"
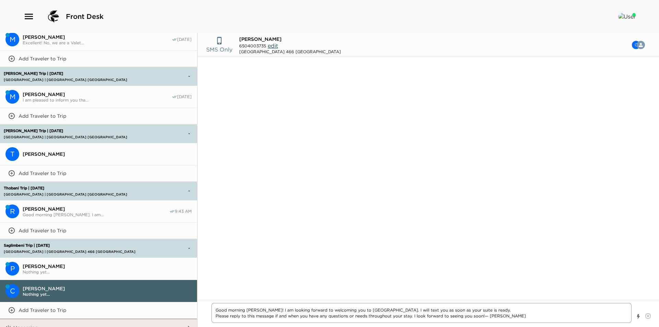
click at [415, 311] on textarea "Good morning Mrs. Saglimbeni! I am looking forward to welcoming you to Montage …" at bounding box center [421, 313] width 420 height 20
click at [526, 310] on textarea "Good morning Mrs. Saglimbeni! I am looking forward to welcoming you to Montage …" at bounding box center [421, 313] width 420 height 20
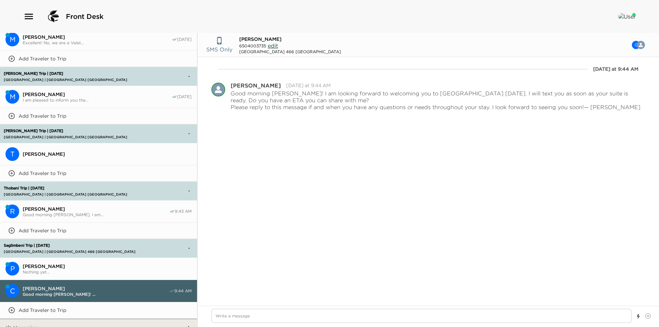
click at [67, 99] on span "I am pleased to inform you tha..." at bounding box center [97, 99] width 149 height 5
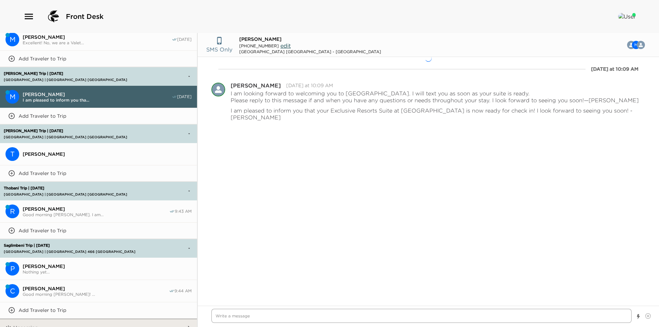
click at [280, 316] on textarea "Write a message" at bounding box center [421, 316] width 420 height 14
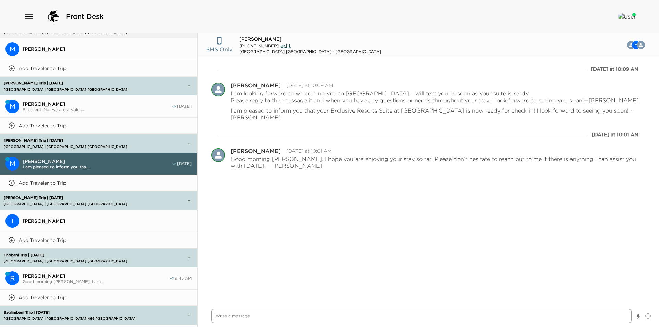
scroll to position [444, 0]
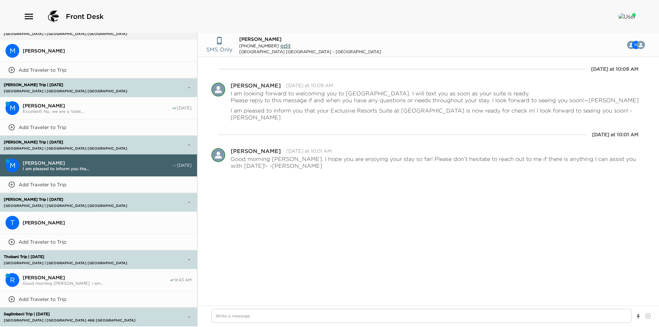
click at [51, 110] on span "Excellent! No, we are a Valet..." at bounding box center [97, 111] width 149 height 5
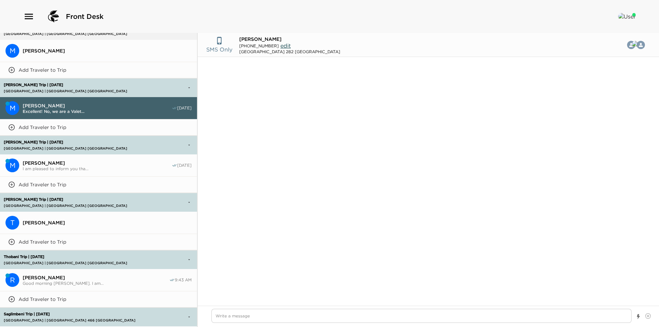
scroll to position [9, 0]
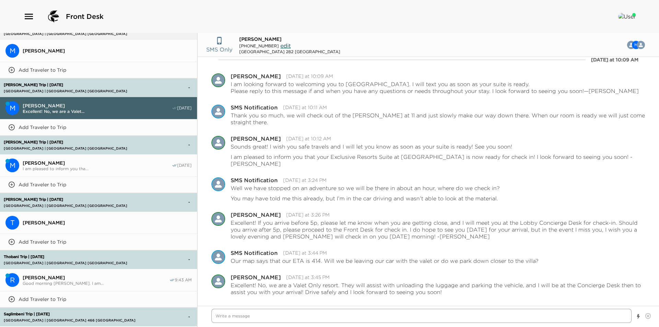
click at [254, 316] on textarea "Write a message" at bounding box center [421, 316] width 420 height 14
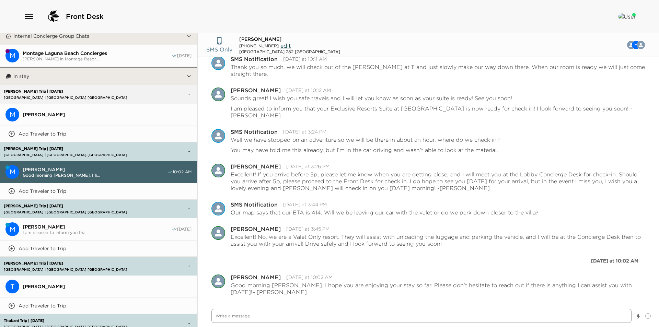
scroll to position [376, 0]
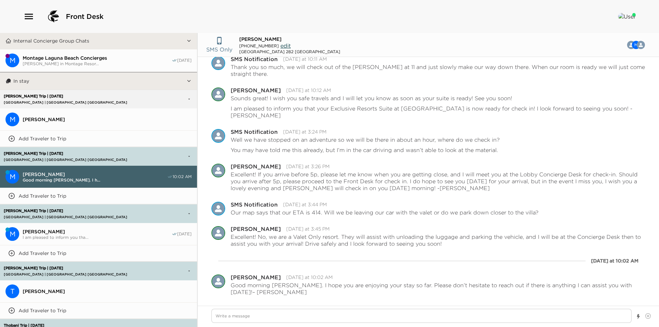
click at [96, 121] on span "[PERSON_NAME]" at bounding box center [107, 119] width 169 height 6
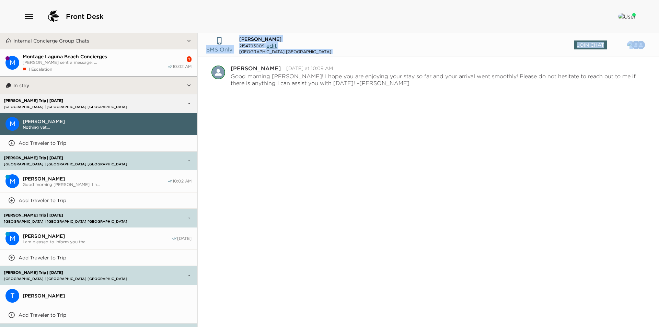
scroll to position [102, 0]
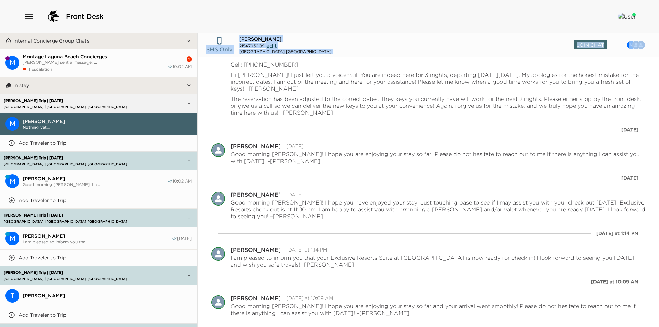
click at [84, 178] on span "[PERSON_NAME]" at bounding box center [95, 179] width 144 height 6
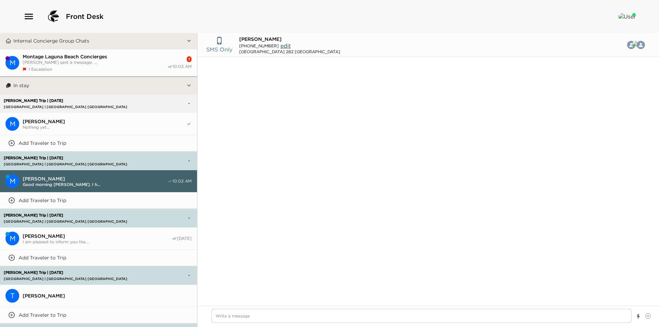
scroll to position [72, 0]
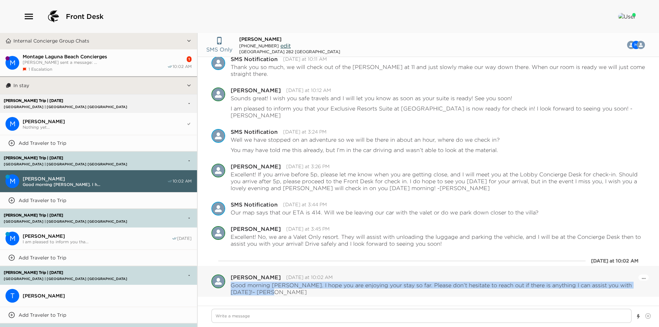
drag, startPoint x: 256, startPoint y: 292, endPoint x: 232, endPoint y: 287, distance: 24.1
click at [232, 287] on p "Good morning Mr. McLeland. I hope you are enjoying your stay so far. Please don…" at bounding box center [438, 289] width 415 height 14
copy p "Good morning Mr. McLeland. I hope you are enjoying your stay so far. Please don…"
click at [67, 126] on span "Nothing yet..." at bounding box center [104, 127] width 163 height 5
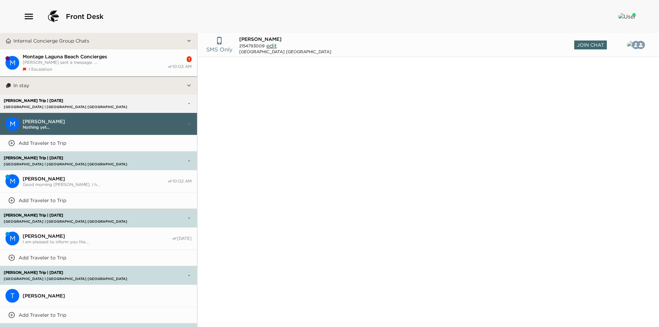
scroll to position [102, 0]
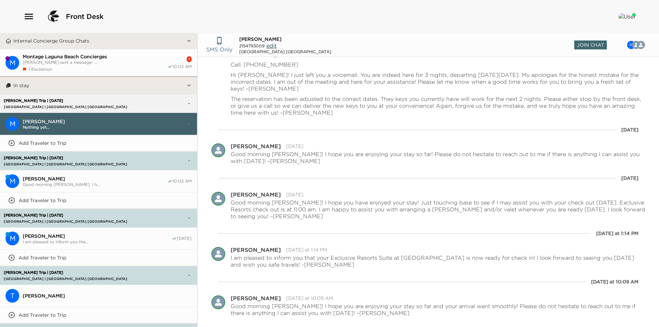
click at [104, 121] on span "[PERSON_NAME]" at bounding box center [104, 121] width 163 height 6
click at [592, 44] on span "Join Chat" at bounding box center [590, 44] width 33 height 9
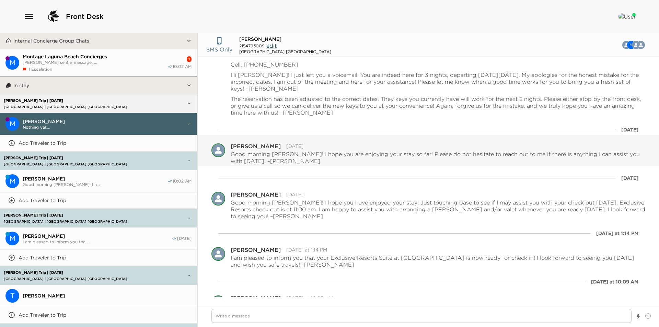
scroll to position [123, 0]
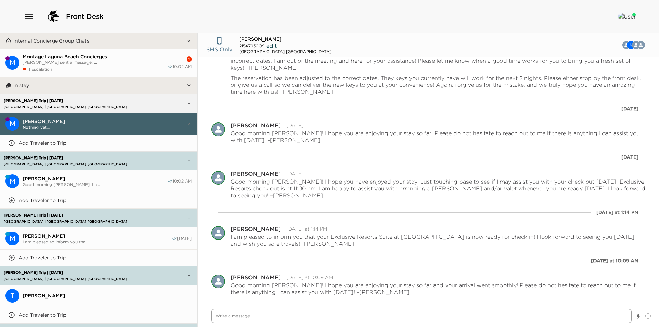
click at [283, 315] on textarea "Write a message" at bounding box center [421, 316] width 420 height 14
paste textarea "Good morning Mr. McLeland. I hope you are enjoying your stay so far. Please don…"
drag, startPoint x: 254, startPoint y: 317, endPoint x: 273, endPoint y: 316, distance: 18.2
click at [273, 316] on textarea "Good morning Mr. McLeland. I hope you are enjoying your stay so far. Please don…" at bounding box center [421, 316] width 420 height 14
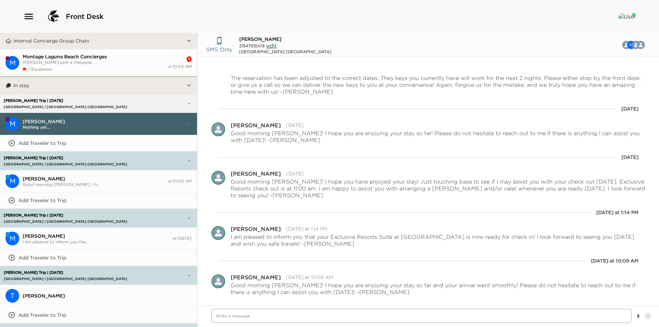
scroll to position [171, 0]
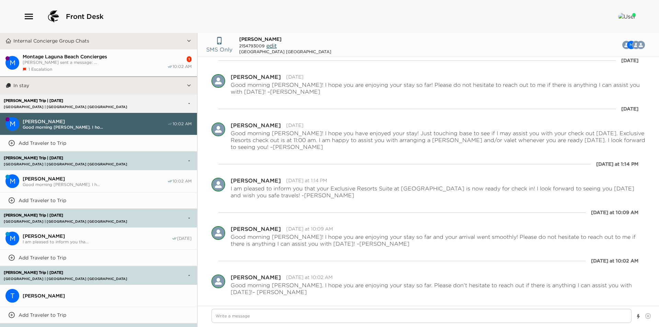
click at [126, 45] on button "Internal Concierge Group Chats" at bounding box center [98, 40] width 175 height 17
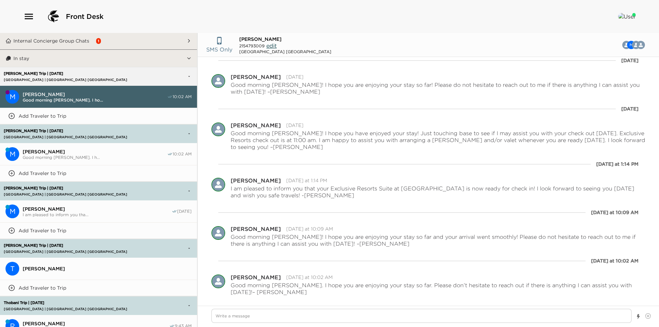
click at [117, 40] on button "Internal Concierge Group Chats 1" at bounding box center [98, 40] width 175 height 17
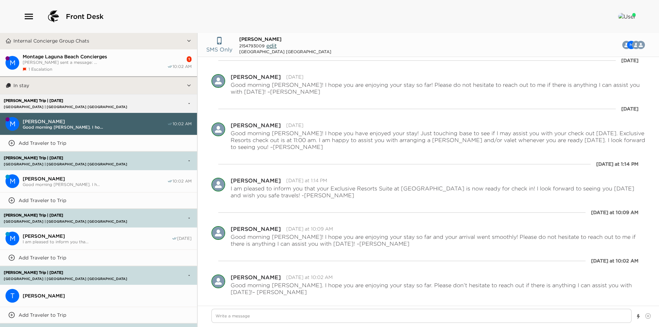
click at [137, 60] on span "[PERSON_NAME] sent a message: ..." at bounding box center [95, 62] width 144 height 5
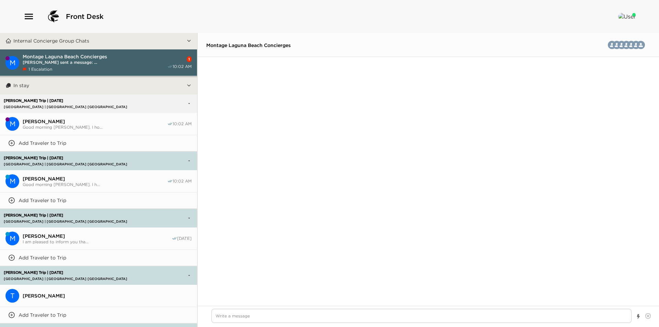
scroll to position [8254, 0]
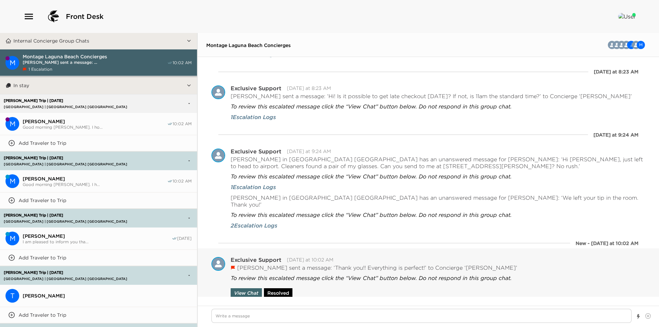
click at [277, 292] on button "Resolved" at bounding box center [278, 293] width 28 height 10
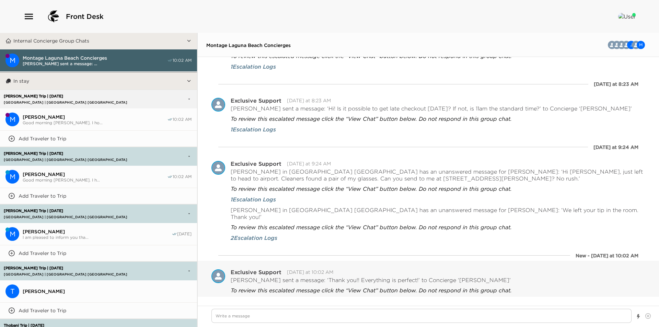
scroll to position [8249, 0]
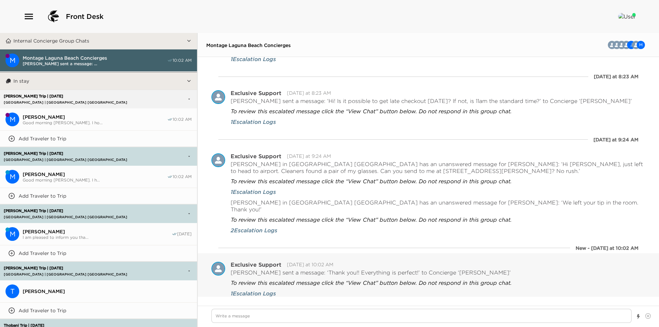
click at [75, 236] on span "I am pleased to inform you tha..." at bounding box center [97, 237] width 149 height 5
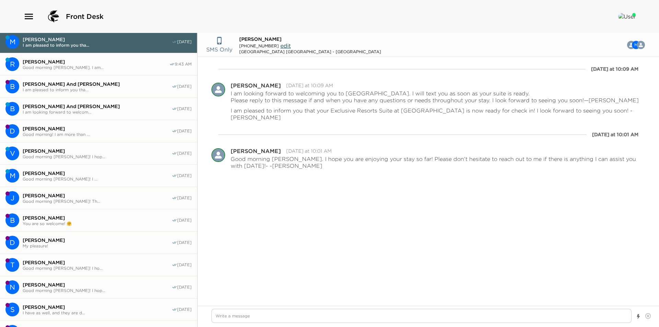
scroll to position [0, 0]
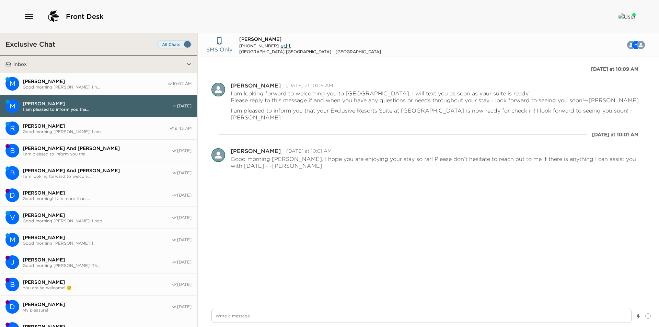
click at [64, 101] on span "[PERSON_NAME]" at bounding box center [97, 104] width 149 height 6
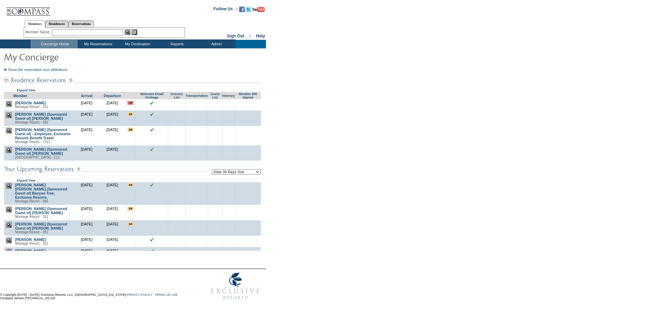
scroll to position [34, 0]
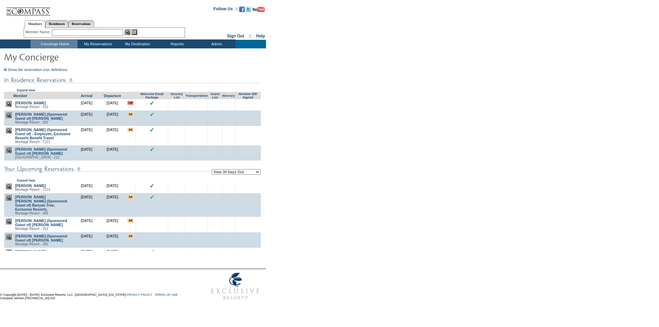
click at [10, 222] on img at bounding box center [9, 222] width 6 height 6
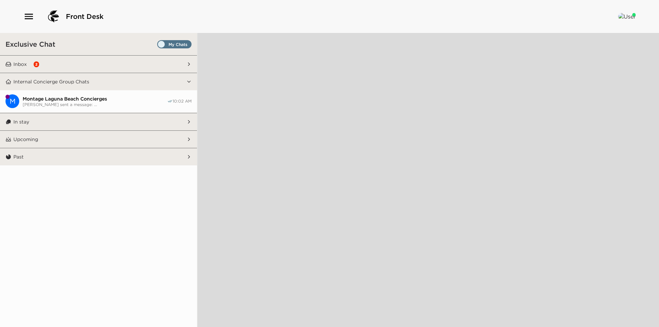
click at [46, 67] on button "Inbox 2" at bounding box center [98, 64] width 175 height 17
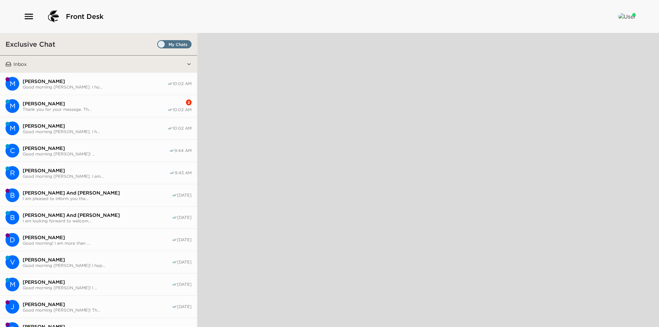
click at [53, 103] on span "[PERSON_NAME]" at bounding box center [95, 104] width 144 height 6
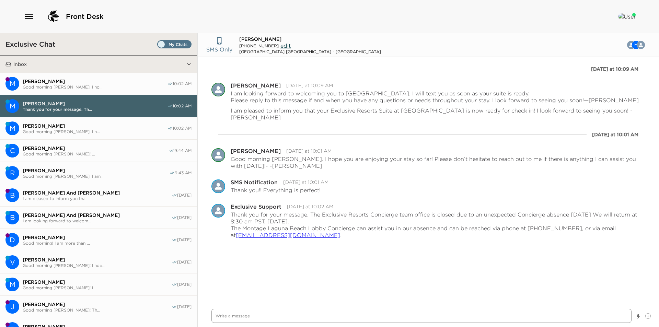
click at [517, 323] on textarea "Write a message" at bounding box center [421, 316] width 420 height 14
type textarea "x"
type textarea "O"
type textarea "x"
type textarea "Oo"
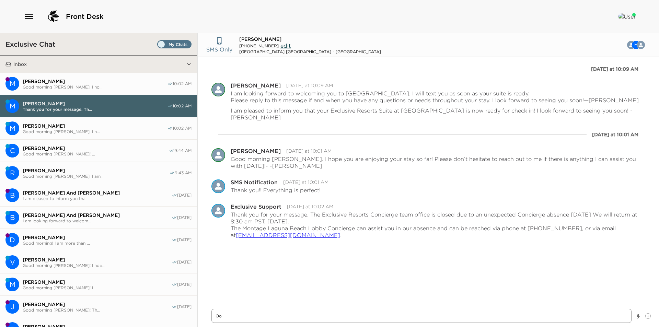
type textarea "x"
type textarea "Oop"
type textarea "x"
type textarea "Oops"
type textarea "x"
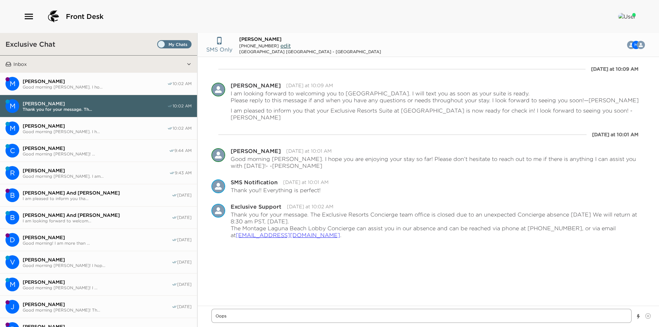
type textarea "Oops!"
type textarea "x"
type textarea "Oops!"
type textarea "x"
type textarea "Oops! I"
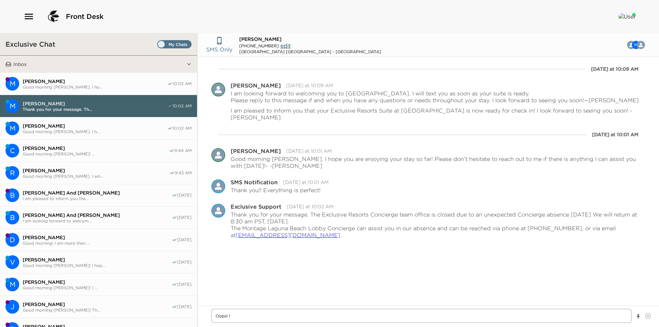
type textarea "x"
type textarea "Oops! I"
type textarea "x"
type textarea "Oops! I r"
type textarea "x"
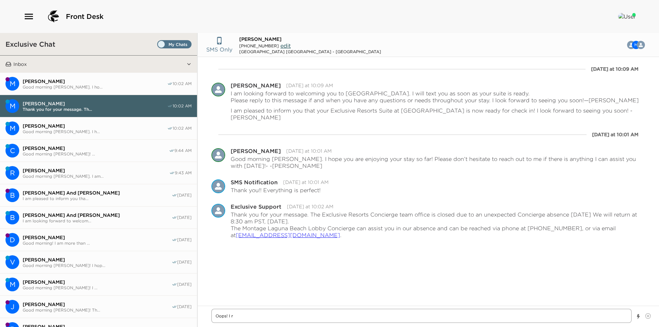
type textarea "Oops! I re"
type textarea "x"
type textarea "Oops! I rem"
type textarea "x"
type textarea "Oops! I remo"
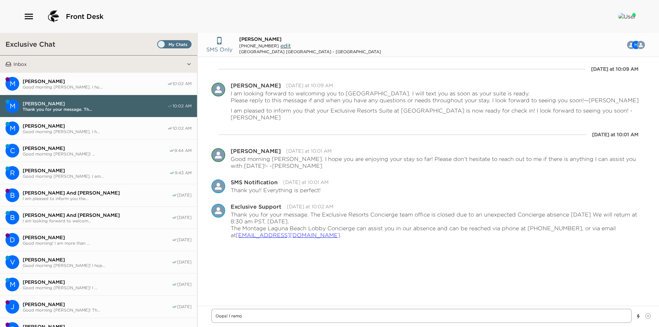
type textarea "x"
type textarea "Oops! I remove"
type textarea "x"
type textarea "Oops! I removed"
type textarea "x"
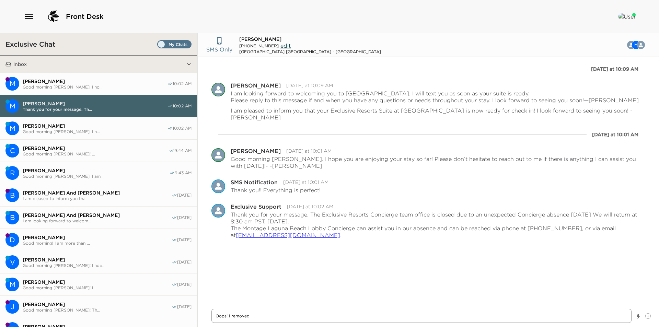
type textarea "Oops! I removed"
type textarea "x"
type textarea "Oops! I removed o"
type textarea "x"
type textarea "Oops! I removed ou"
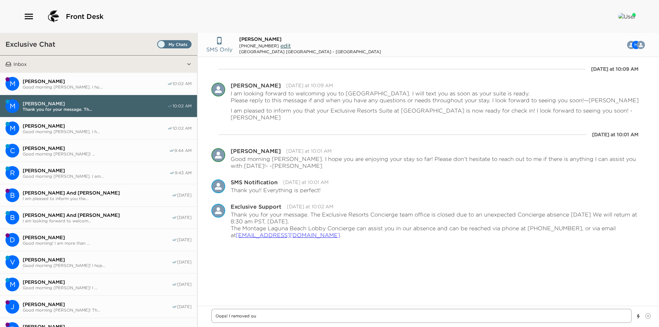
type textarea "x"
type textarea "Oops! I removed out"
type textarea "x"
type textarea "Oops! I removed out"
type textarea "x"
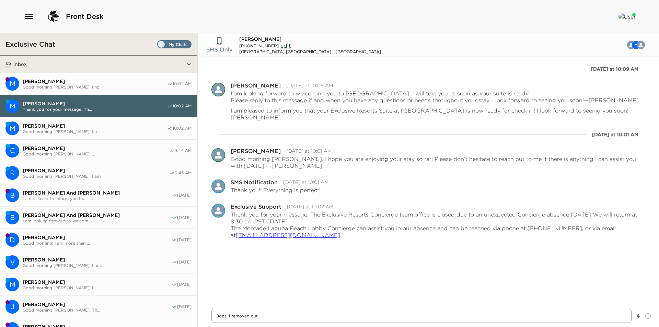
type textarea "Oops! I removed out"
type textarea "x"
type textarea "Oops! I removed ou"
type textarea "x"
type textarea "Oops! I removed our"
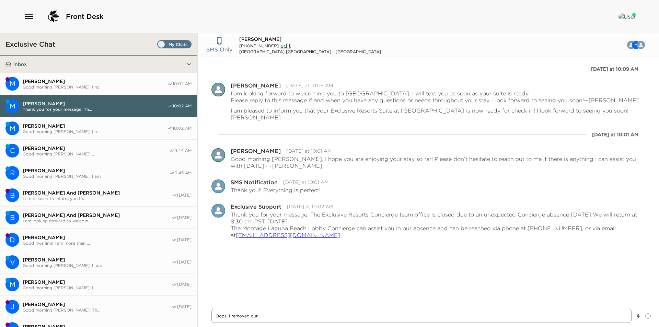
type textarea "x"
type textarea "Oops! I removed our"
type textarea "x"
type textarea "Oops! I removed our o"
type textarea "x"
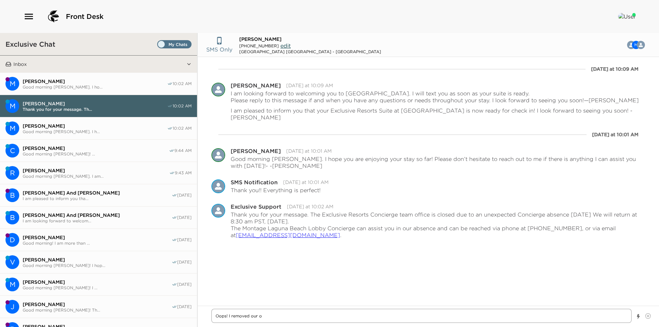
type textarea "Oops! I removed our ou"
type textarea "x"
type textarea "Oops! I removed our out"
type textarea "x"
type textarea "Oops! I removed our out"
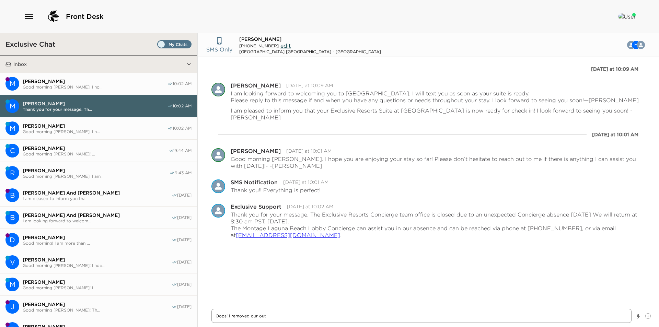
type textarea "x"
type textarea "Oops! I removed our out o"
type textarea "x"
type textarea "Oops! I removed our out of"
type textarea "x"
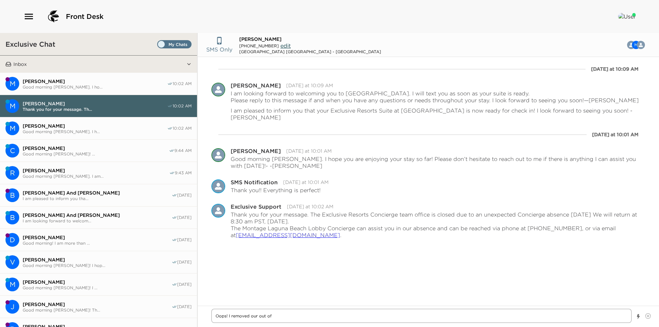
type textarea "Oops! I removed our out of"
type textarea "x"
type textarea "Oops! I removed our out of o"
type textarea "x"
type textarea "Oops! I removed our out of of"
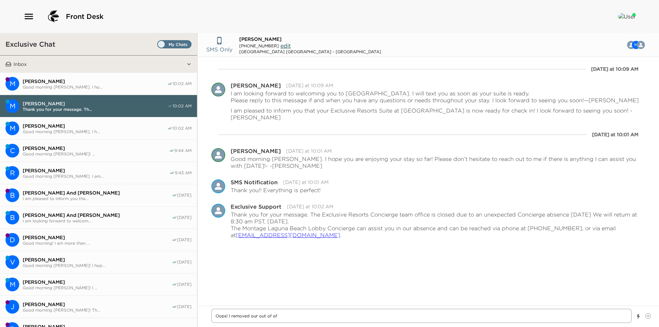
type textarea "x"
type textarea "Oops! I removed our out of off"
type textarea "x"
type textarea "Oops! I removed our out of offi"
type textarea "x"
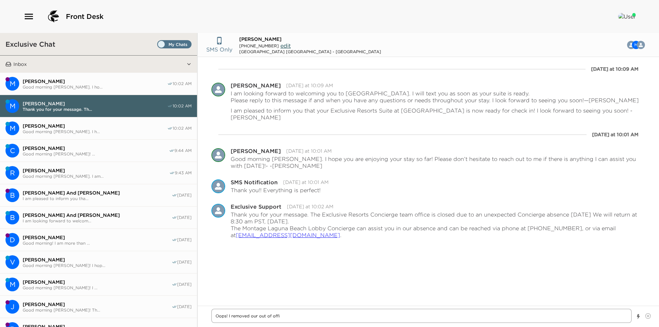
type textarea "Oops! I removed our out of offic"
type textarea "x"
type textarea "Oops! I removed our out of office"
type textarea "x"
type textarea "Oops! I removed our out of office"
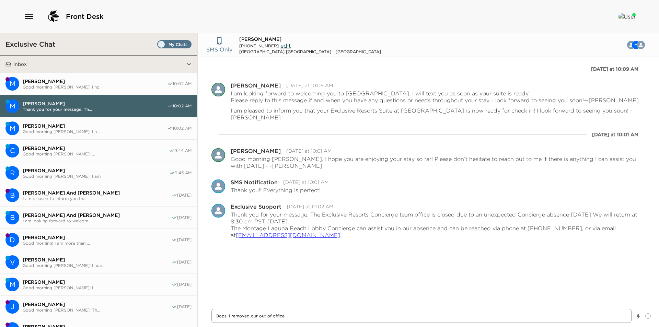
type textarea "x"
type textarea "Oops! I removed our out of office m"
type textarea "x"
type textarea "Oops! I removed our out of office me"
type textarea "x"
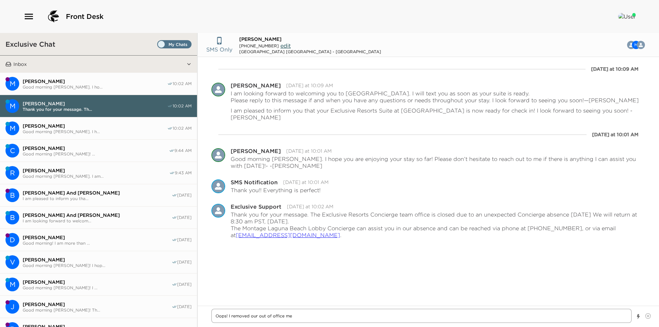
type textarea "Oops! I removed our out of office mes"
type textarea "x"
type textarea "Oops! I removed our out of office mess"
type textarea "x"
type textarea "Oops! I removed our out of office messa"
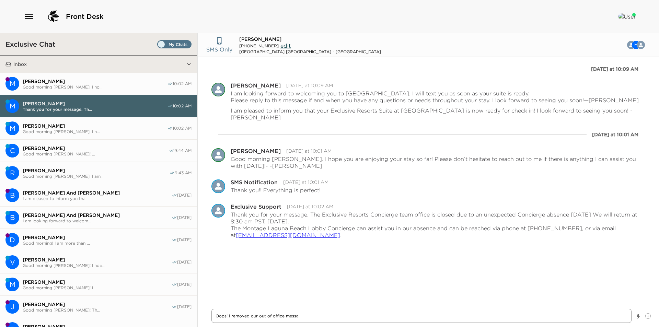
type textarea "x"
type textarea "Oops! I removed our out of office messag"
type textarea "x"
type textarea "Oops! I removed our out of office message"
type textarea "x"
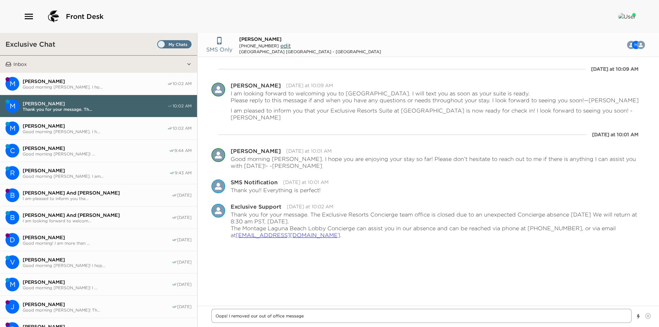
type textarea "Oops! I removed our out of office message!"
type textarea "x"
type textarea "Oops! I removed our out of office message!"
type textarea "x"
type textarea "Oops! I removed our out of office message! S"
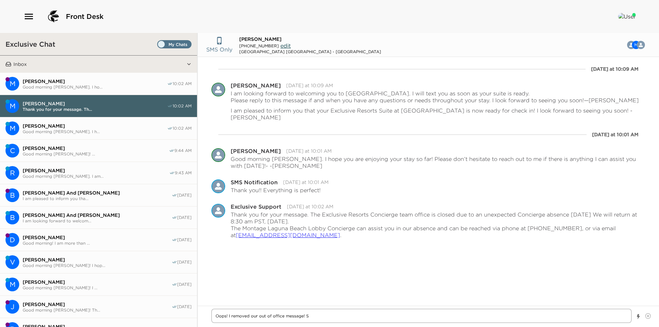
type textarea "x"
type textarea "Oops! I removed our out of office message! So"
type textarea "x"
type textarea "Oops! I removed our out of office message! Sor"
type textarea "x"
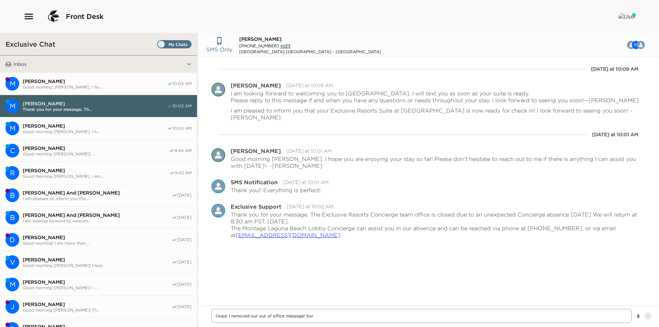
type textarea "Oops! I removed our out of office message! Sorr"
type textarea "x"
type textarea "Oops! I removed our out of office message! Sorry"
type textarea "x"
type textarea "Oops! I removed our out of office message! Sorry"
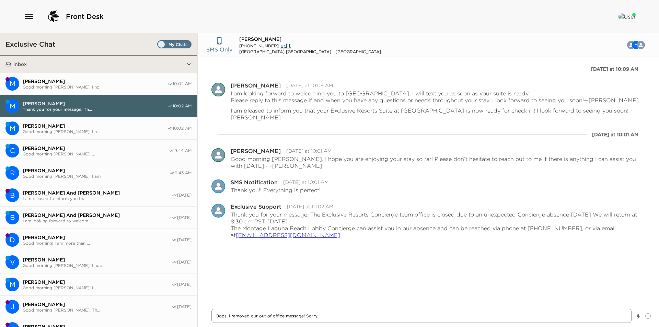
type textarea "x"
type textarea "Oops! I removed our out of office message! Sorry a"
type textarea "x"
type textarea "Oops! I removed our out of office message! Sorry ab"
type textarea "x"
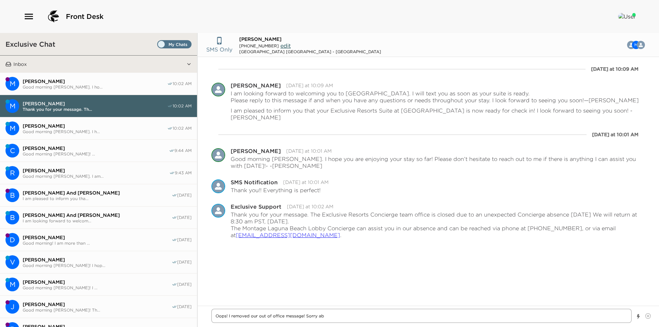
type textarea "Oops! I removed our out of office message! Sorry abo"
type textarea "x"
type textarea "Oops! I removed our out of office message! Sorry abou"
type textarea "x"
type textarea "Oops! I removed our out of office message! Sorry about"
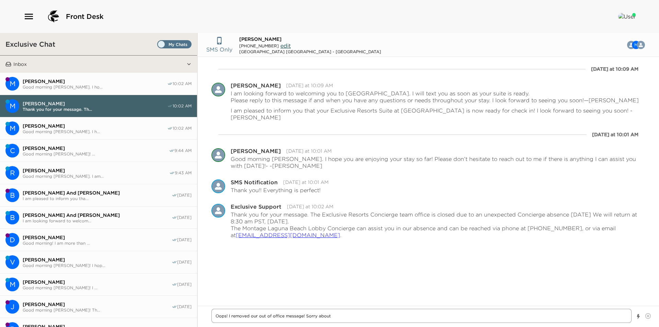
type textarea "x"
type textarea "Oops! I removed our out of office message! Sorry about"
type textarea "x"
type textarea "Oops! I removed our out of office message! Sorry about t"
type textarea "x"
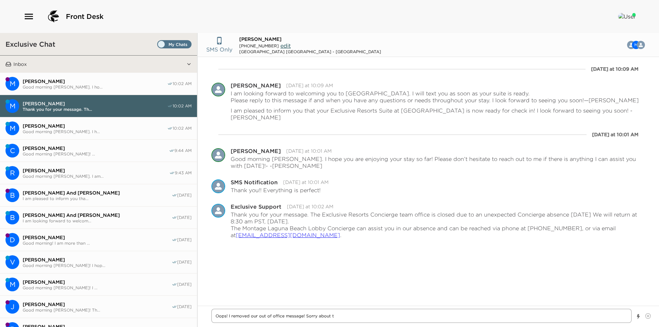
type textarea "Oops! I removed our out of office message! Sorry about th"
type textarea "x"
type textarea "Oops! I removed our out of office message! Sorry about tha"
type textarea "x"
type textarea "Oops! I removed our out of office message! Sorry about that"
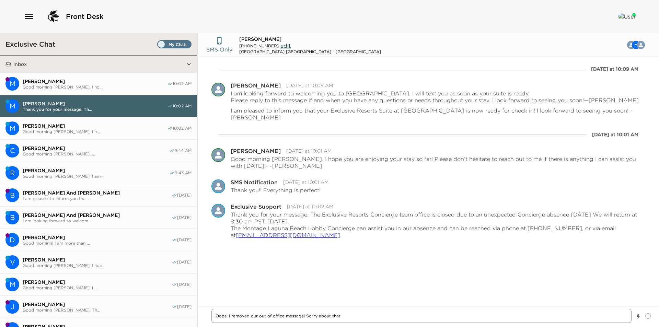
type textarea "x"
type textarea "Oops! I removed our out of office message! Sorry about that!"
type textarea "x"
type textarea "Oops! I removed our out of office message! Sorry about that! O"
type textarea "x"
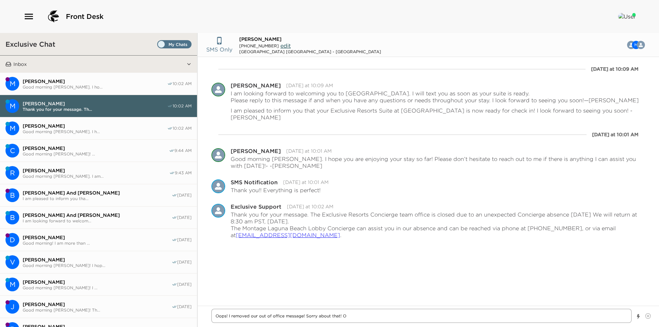
type textarea "Oops! I removed our out of office message! Sorry about that! OI"
type textarea "x"
type textarea "Oops! I removed our out of office message! Sorry about that! OI"
type textarea "x"
type textarea "Oops! I removed our out of office message! Sorry about that! OI h"
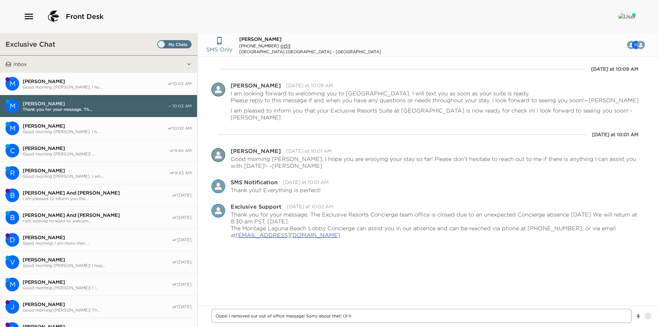
type textarea "x"
type textarea "Oops! I removed our out of office message! Sorry about that! OI"
type textarea "x"
type textarea "Oops! I removed our out of office message! Sorry about that! OI"
type textarea "x"
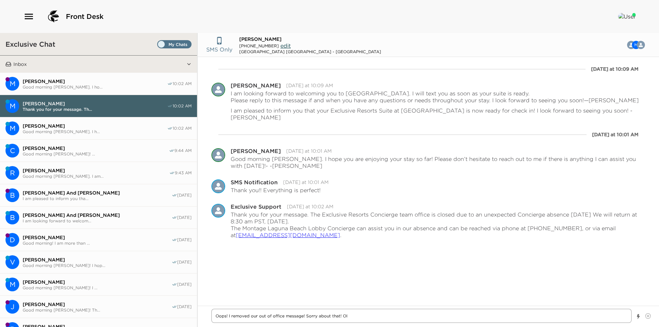
type textarea "Oops! I removed our out of office message! Sorry about that! O"
type textarea "x"
type textarea "Oops! I removed our out of office message! Sorry about that!"
type textarea "x"
type textarea "Oops! I removed our out of office message! Sorry about that! G"
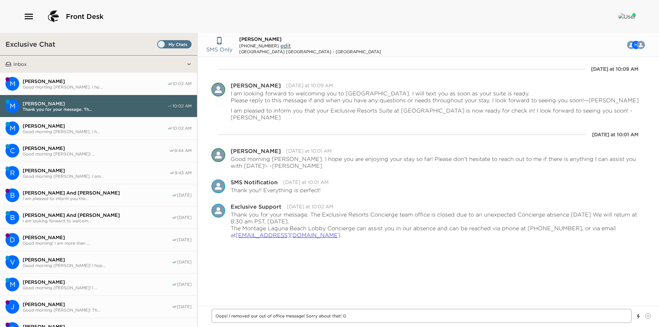
type textarea "x"
type textarea "Oops! I removed our out of office message! Sorry about that! Gl"
type textarea "x"
type textarea "Oops! I removed our out of office message! Sorry about that! [GEOGRAPHIC_DATA]"
type textarea "x"
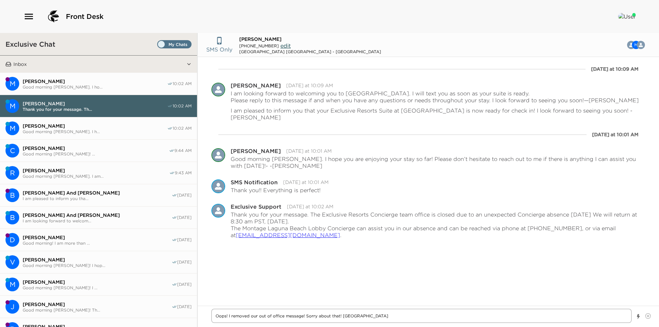
type textarea "Oops! I removed our out of office message! Sorry about that! Glad"
type textarea "x"
type textarea "Oops! I removed our out of office message! Sorry about that! Glad"
type textarea "x"
type textarea "Oops! I removed our out of office message! Sorry about that! Glad t"
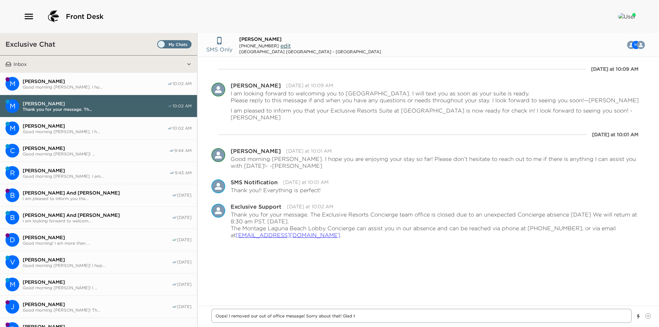
type textarea "x"
type textarea "Oops! I removed our out of office message! Sorry about that! Glad to"
type textarea "x"
type textarea "Oops! I removed our out of office message! Sorry about that! Glad to"
type textarea "x"
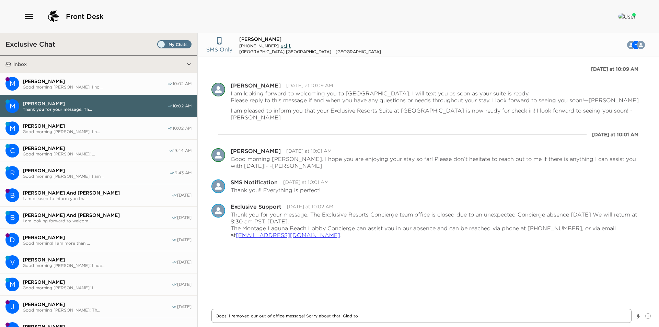
type textarea "Oops! I removed our out of office message! Sorry about that! Glad to h"
type textarea "x"
type textarea "Oops! I removed our out of office message! Sorry about that! Glad to he"
type textarea "x"
type textarea "Oops! I removed our out of office message! Sorry about that! Glad to hea"
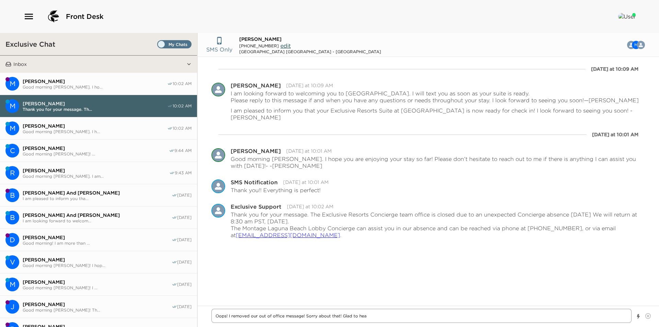
type textarea "x"
type textarea "Oops! I removed our out of office message! Sorry about that! Glad to hear"
type textarea "x"
type textarea "Oops! I removed our out of office message! Sorry about that! Glad to hear"
type textarea "x"
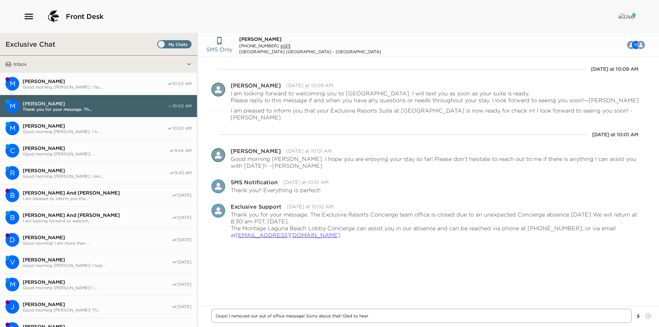
type textarea "Oops! I removed our out of office message! Sorry about that! Glad to hear t"
type textarea "x"
type textarea "Oops! I removed our out of office message! Sorry about that! Glad to hear th"
type textarea "x"
type textarea "Oops! I removed our out of office message! Sorry about that! Glad to hear tha"
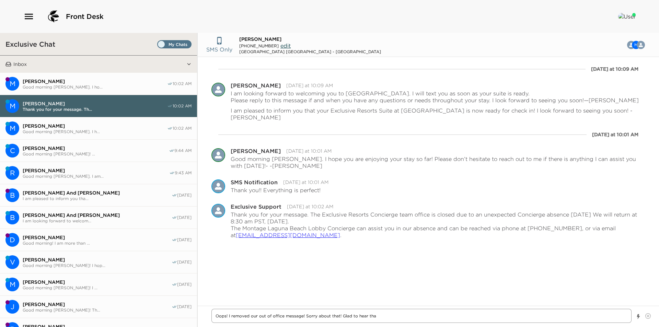
type textarea "x"
type textarea "Oops! I removed our out of office message! Sorry about that! Glad to hear that"
type textarea "x"
type textarea "Oops! I removed our out of office message! Sorry about that! Glad to hear that"
type textarea "x"
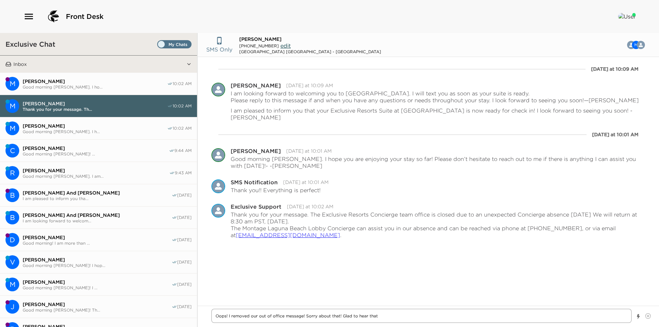
type textarea "Oops! I removed our out of office message! Sorry about that! Glad to hear that y"
type textarea "x"
type textarea "Oops! I removed our out of office message! Sorry about that! Glad to hear that …"
type textarea "x"
type textarea "Oops! I removed our out of office message! Sorry about that! Glad to hear that …"
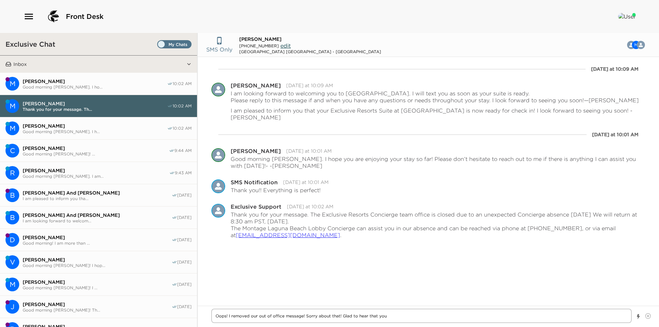
type textarea "x"
type textarea "Oops! I removed our out of office message! Sorry about that! Glad to hear that …"
type textarea "x"
type textarea "Oops! I removed our out of office message! Sorry about that! Glad to hear that …"
type textarea "x"
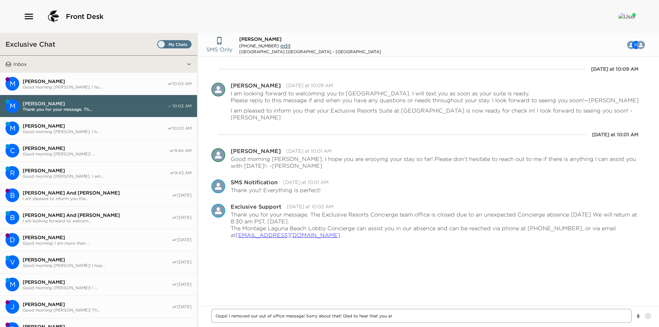
type textarea "Oops! I removed our out of office message! Sorry about that! Glad to hear that …"
type textarea "x"
type textarea "Oops! I removed our out of office message! Sorry about that! Glad to hear that …"
type textarea "x"
type textarea "Oops! I removed our out of office message! Sorry about that! Glad to hear that …"
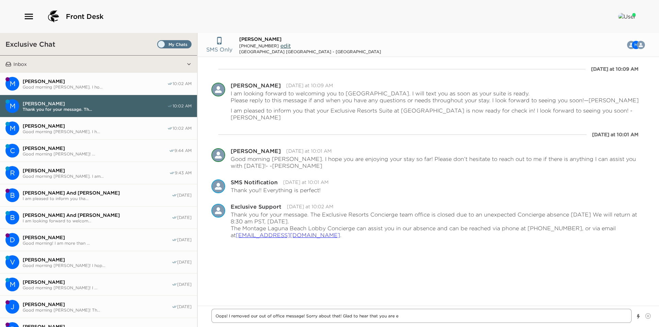
type textarea "x"
type textarea "Oops! I removed our out of office message! Sorry about that! Glad to hear that …"
type textarea "x"
type textarea "Oops! I removed our out of office message! Sorry about that! Glad to hear that …"
type textarea "x"
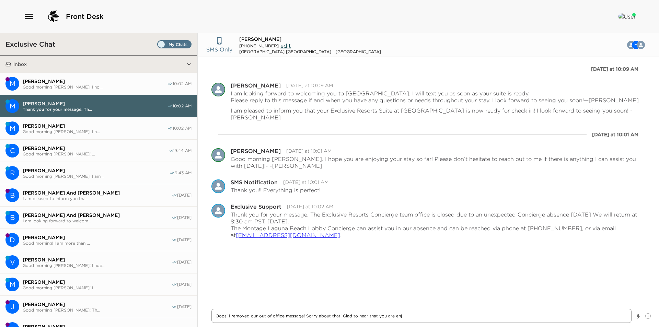
type textarea "Oops! I removed our out of office message! Sorry about that! Glad to hear that …"
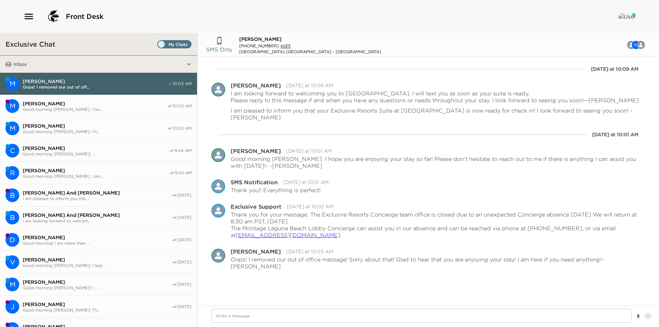
click at [173, 43] on span "Set all destinations" at bounding box center [174, 46] width 34 height 8
click at [159, 46] on input "Set all destinations" at bounding box center [159, 46] width 0 height 0
